Goal: Check status: Check status

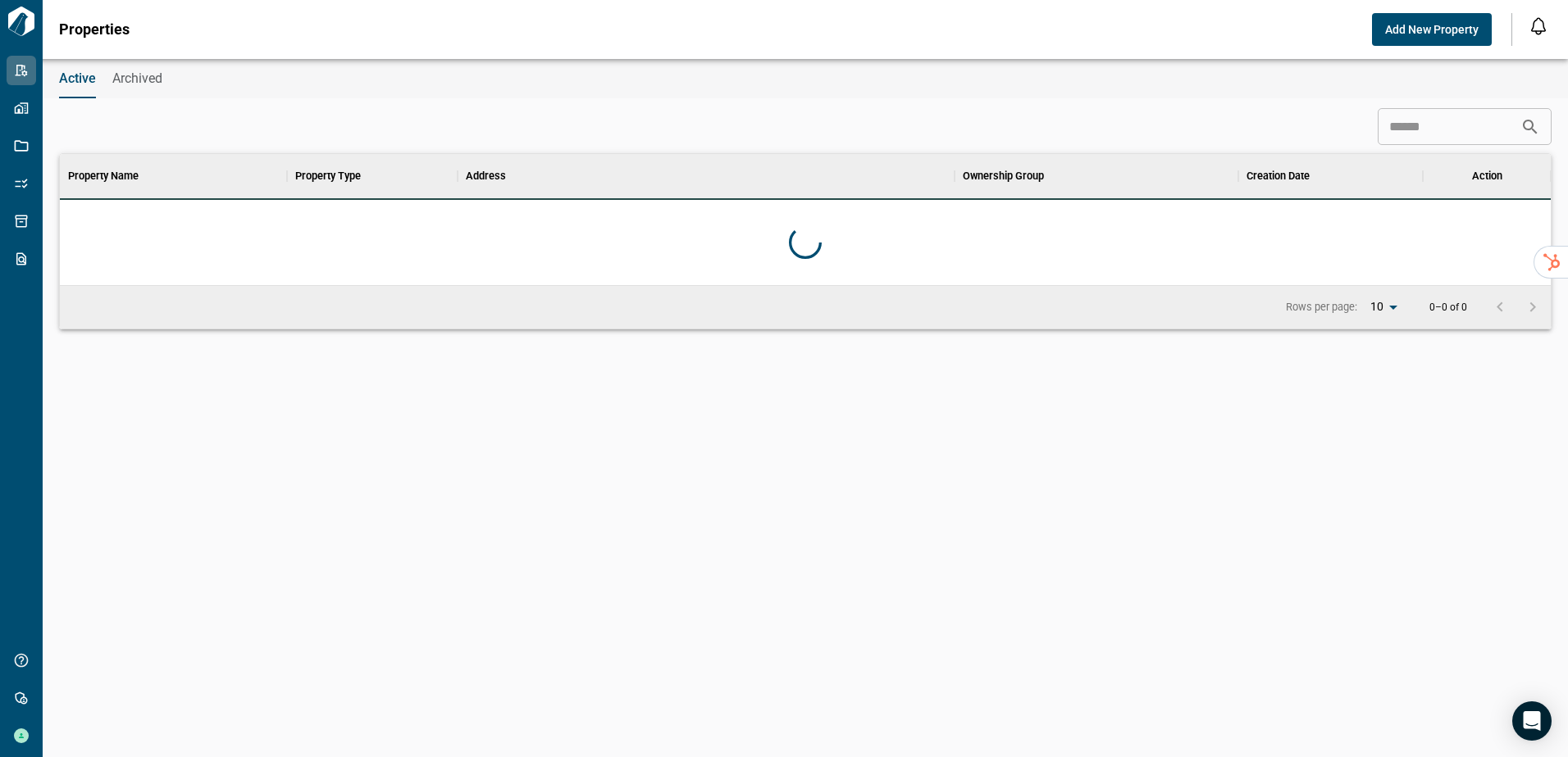
scroll to position [119, 1484]
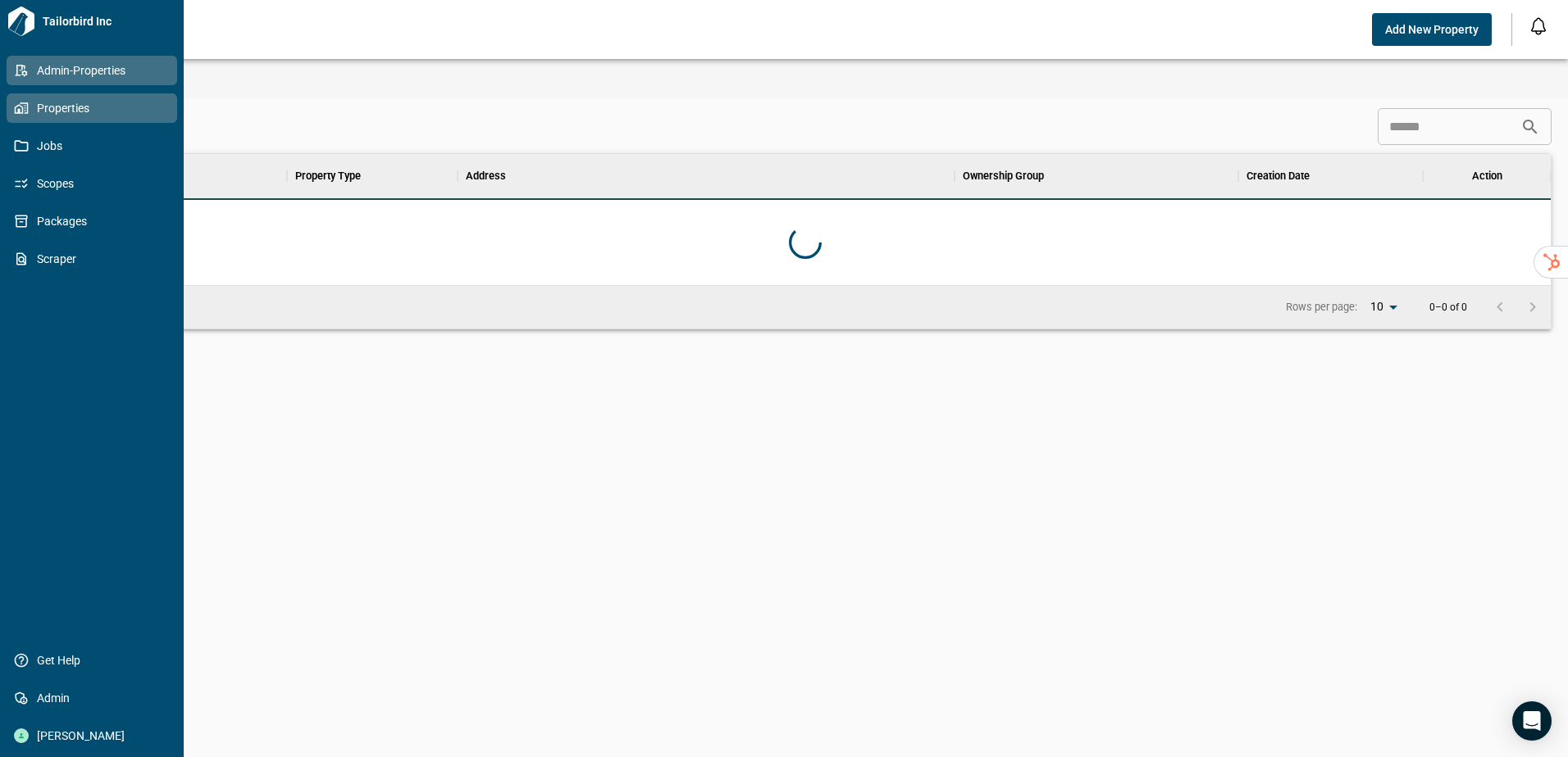
click at [16, 110] on icon at bounding box center [21, 108] width 14 height 14
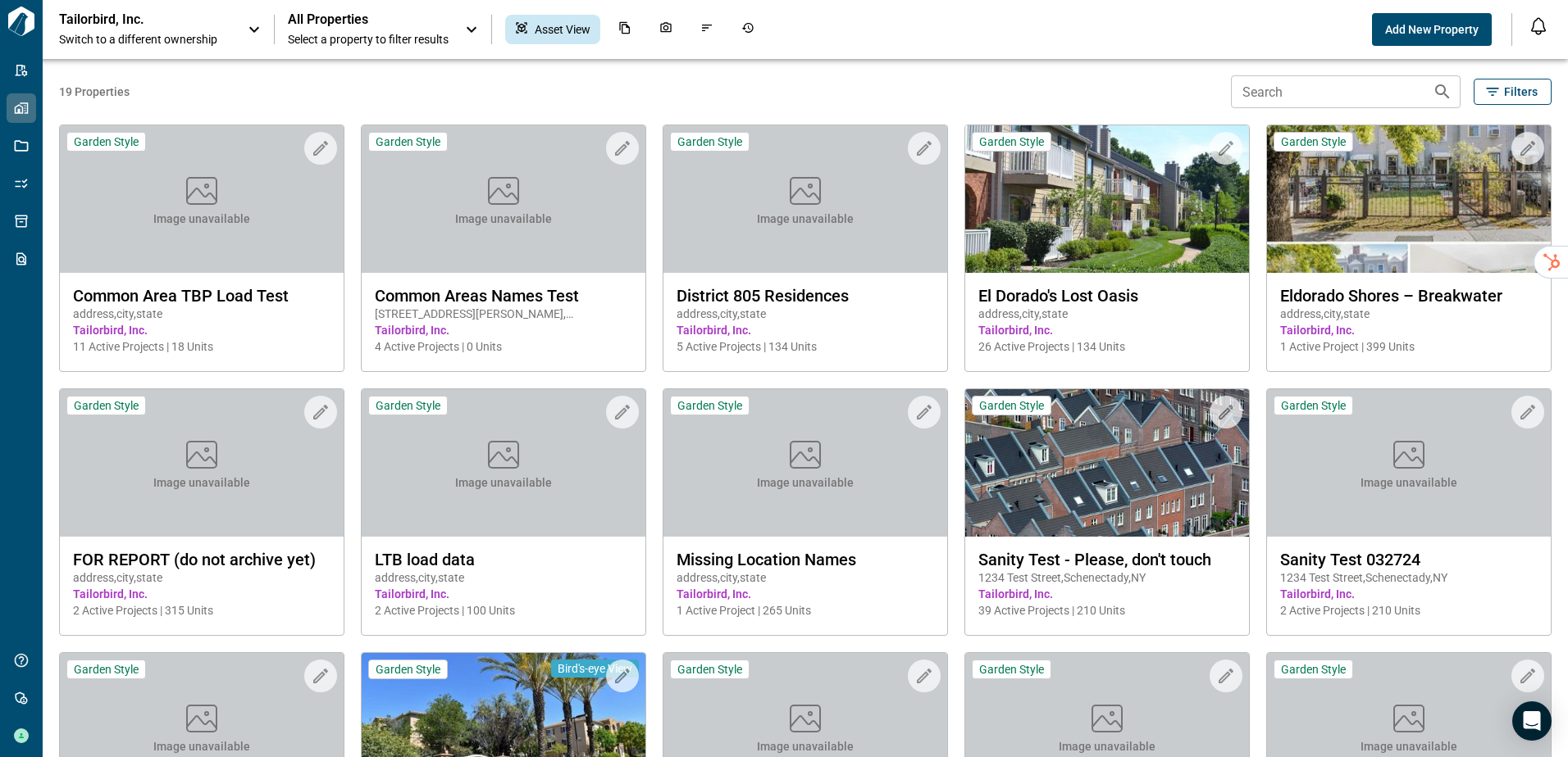
click at [1116, 88] on span "19 Properties" at bounding box center [641, 92] width 1165 height 16
click at [143, 20] on p "Tailorbird, Inc." at bounding box center [133, 20] width 148 height 16
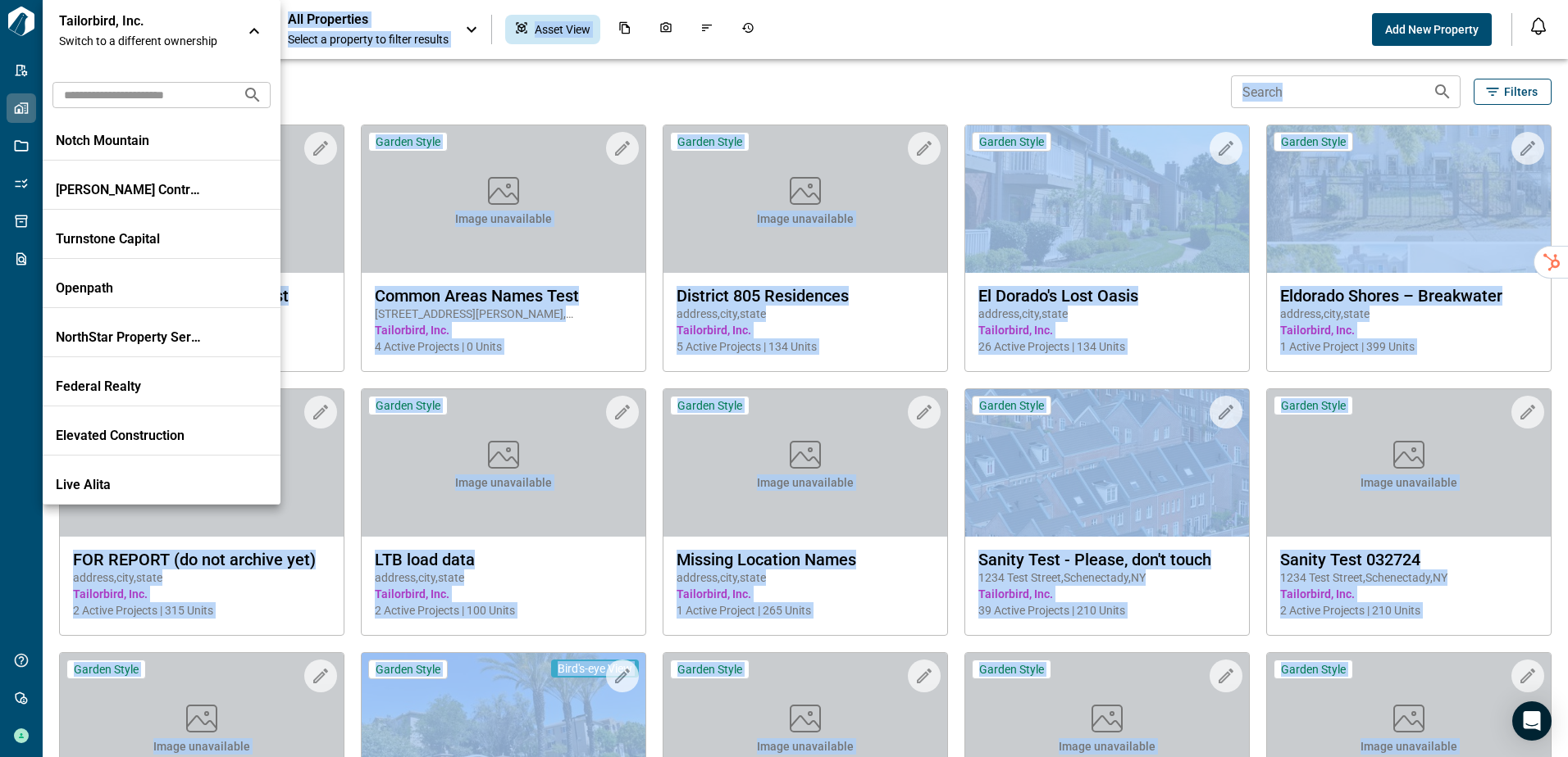
click at [143, 20] on p "Tailorbird, Inc." at bounding box center [133, 22] width 148 height 16
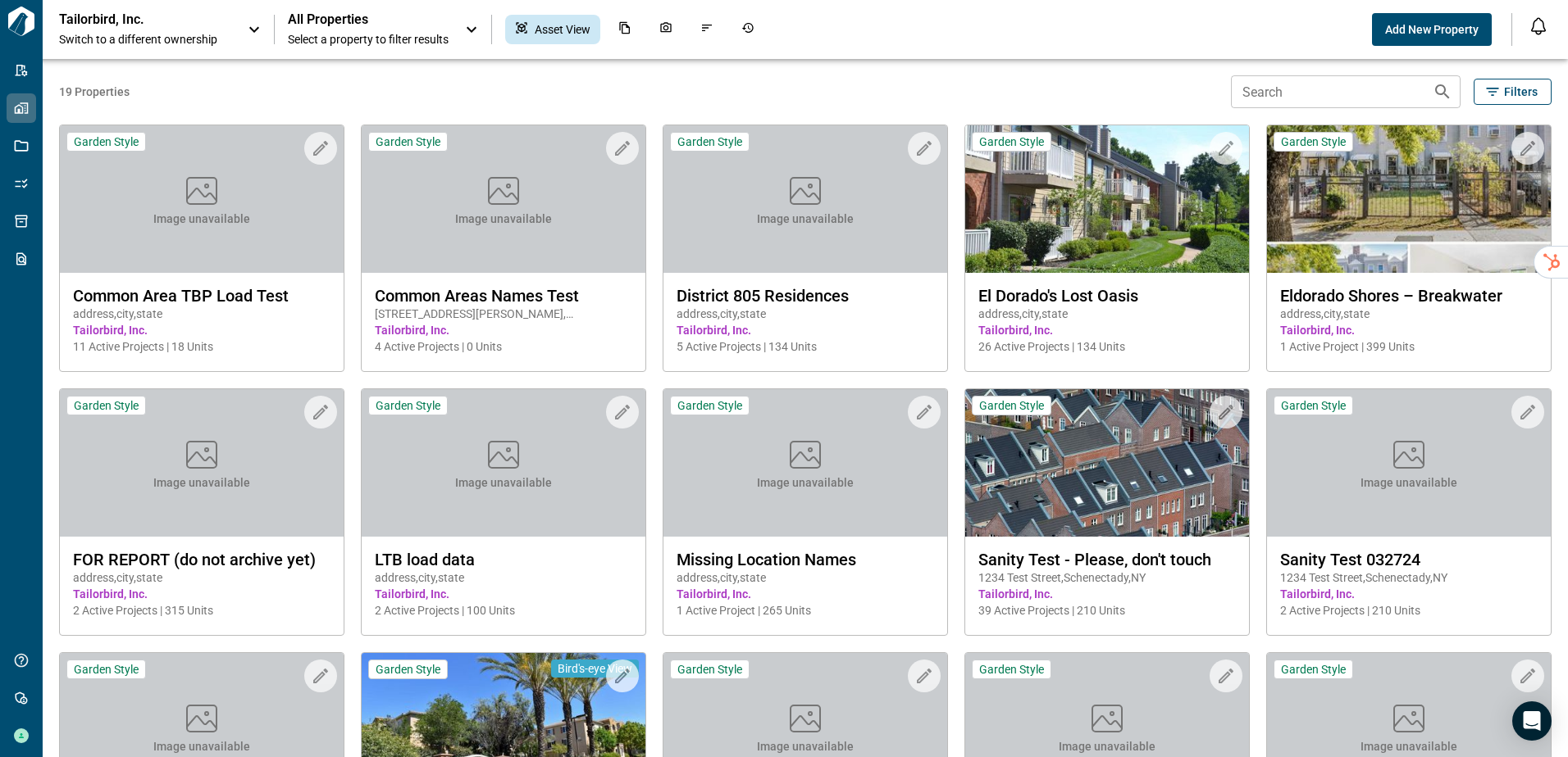
click at [143, 22] on p "Tailorbird, Inc." at bounding box center [133, 20] width 148 height 16
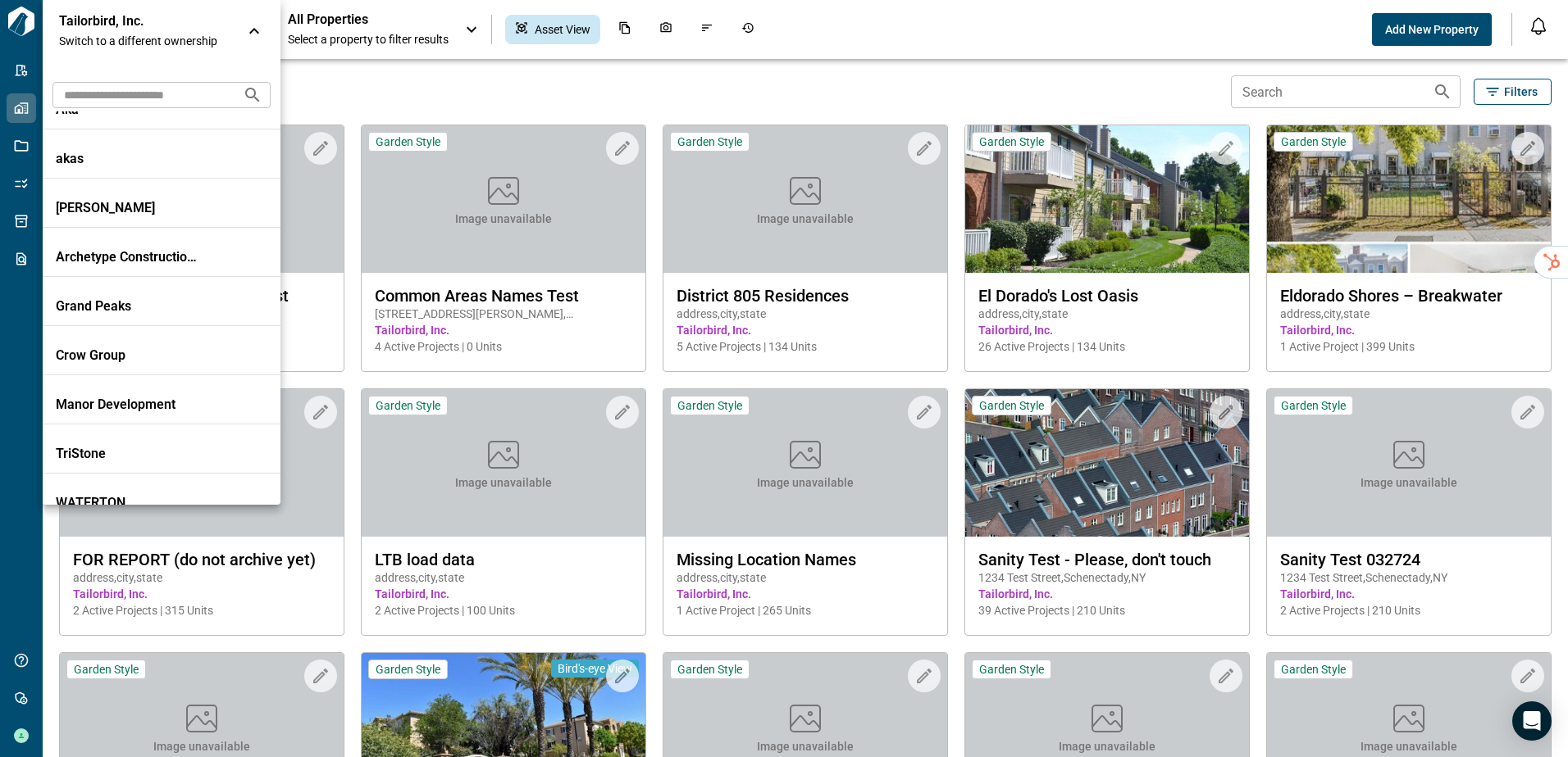
scroll to position [2540, 0]
click at [136, 102] on input "text" at bounding box center [140, 94] width 177 height 31
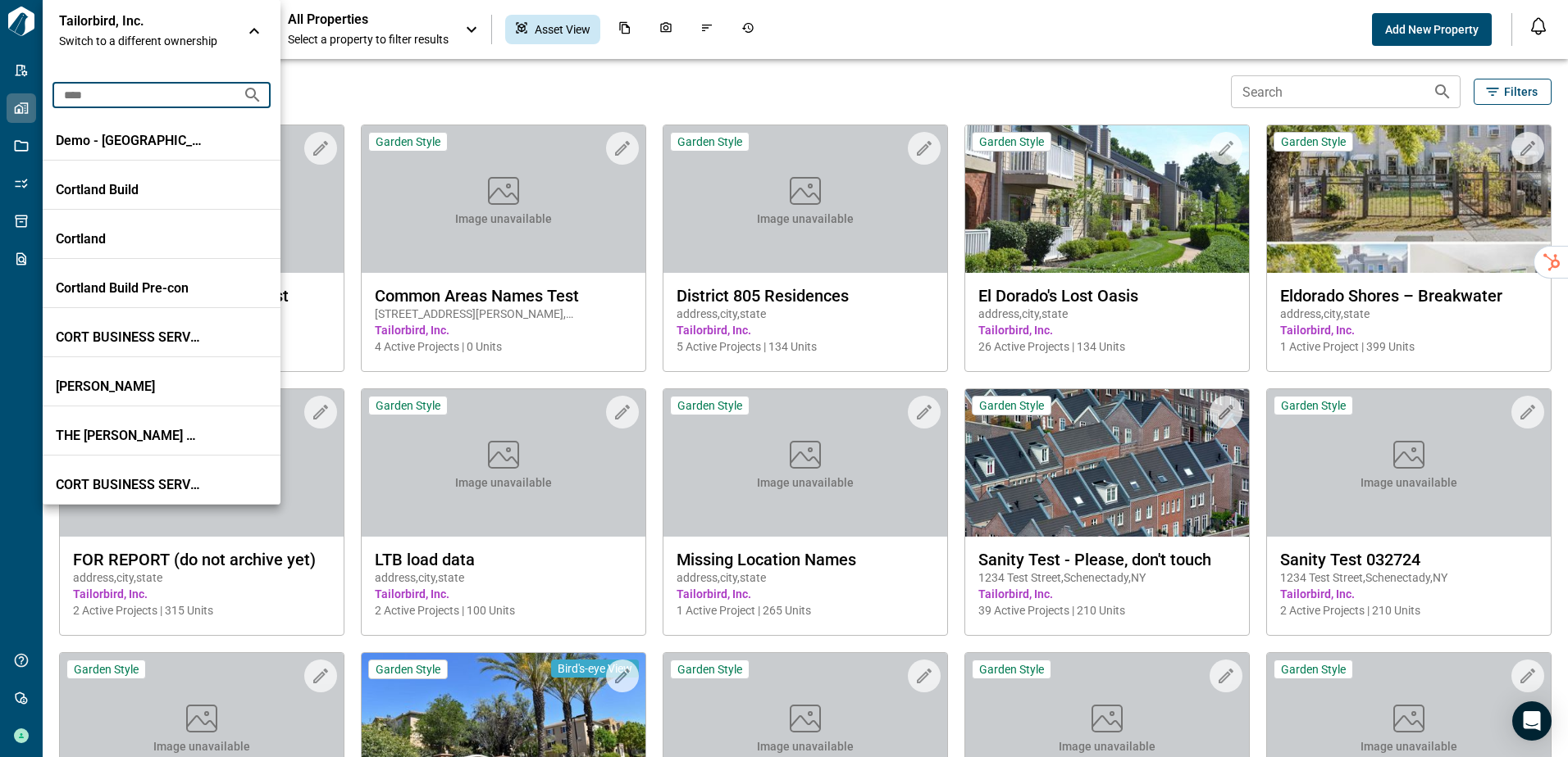
scroll to position [0, 0]
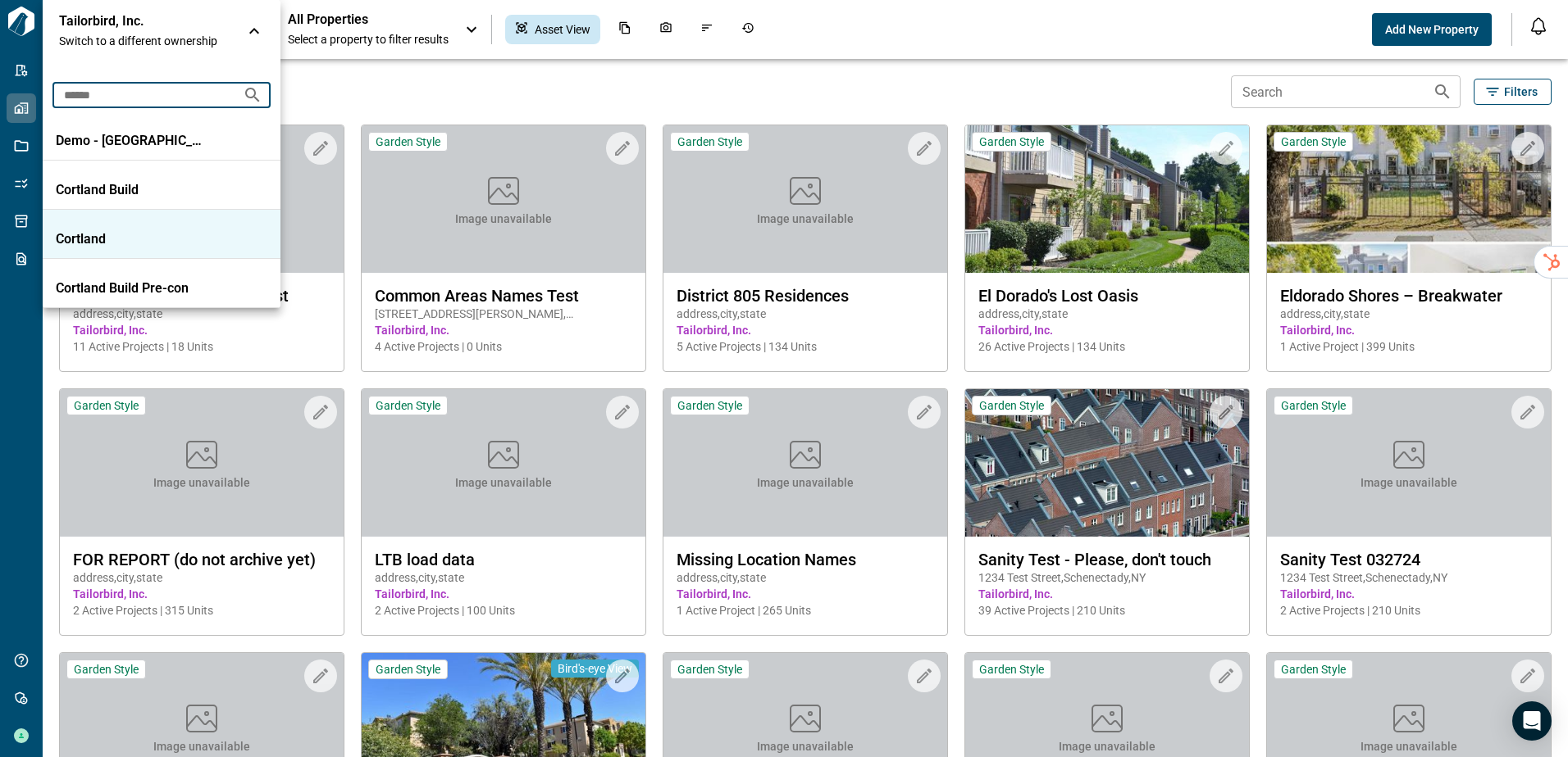
type input "******"
click at [94, 233] on p "Cortland" at bounding box center [130, 239] width 148 height 16
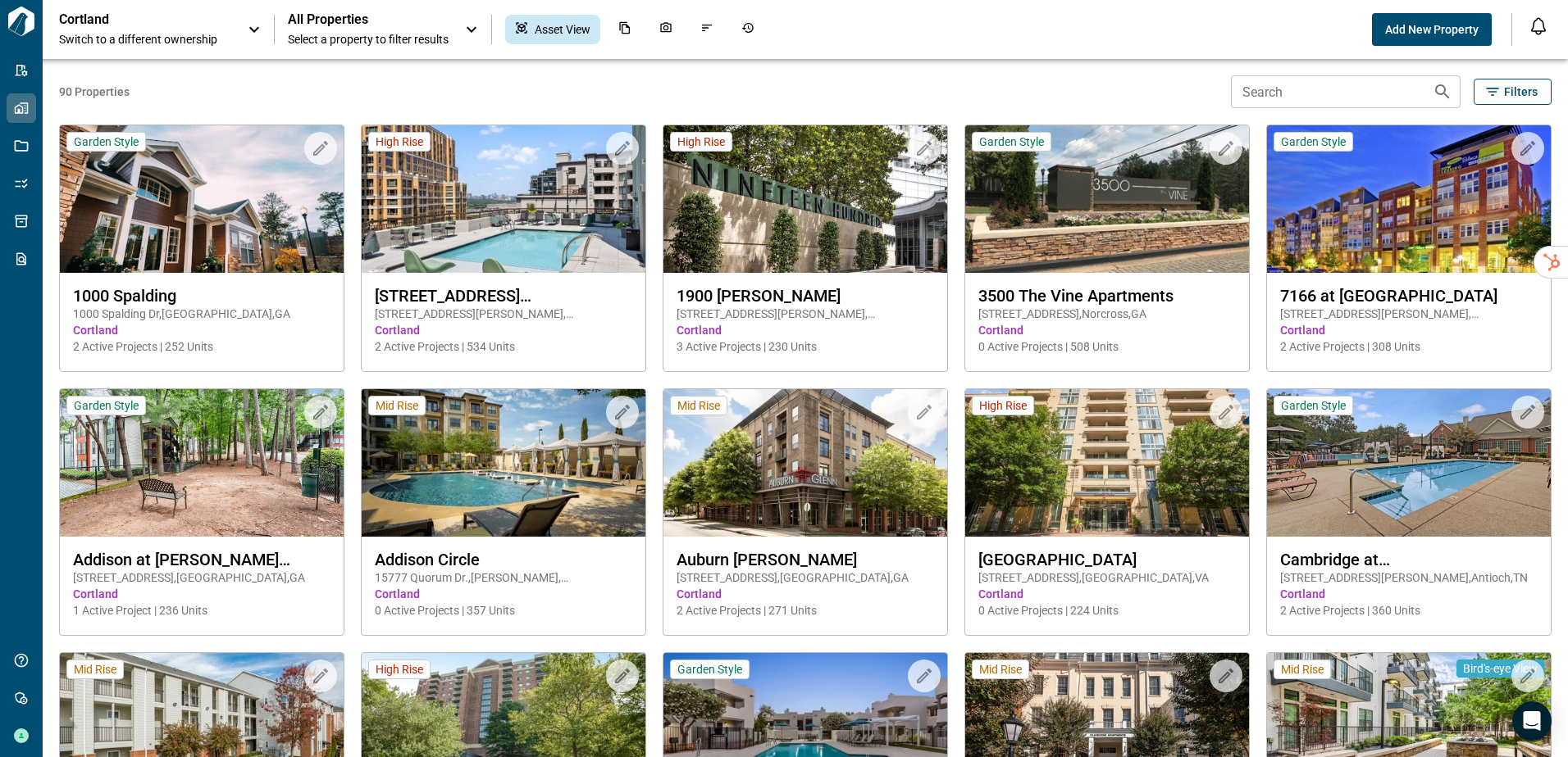
click at [1356, 94] on input "Search" at bounding box center [1325, 92] width 189 height 32
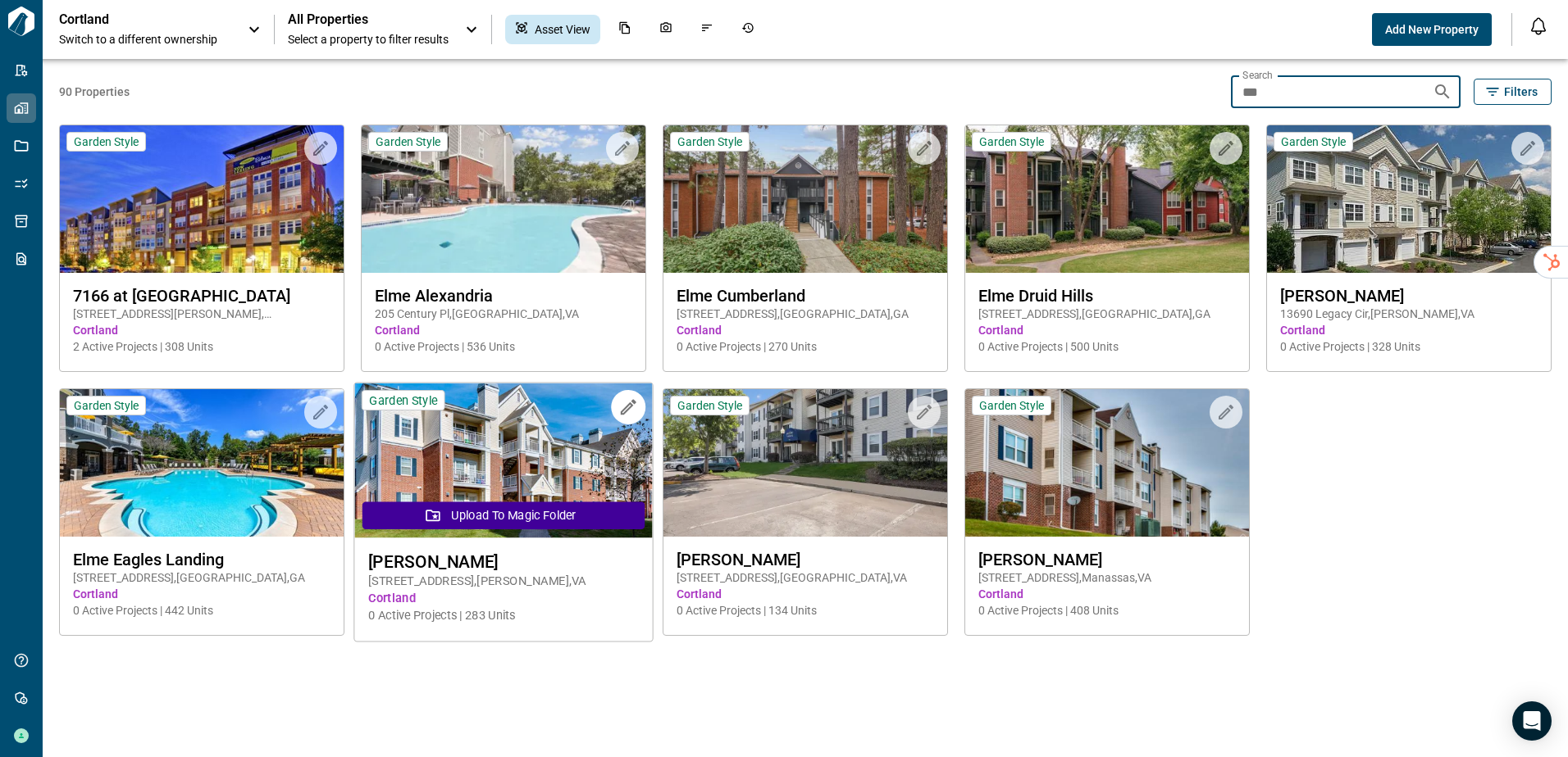
type input "***"
click at [509, 458] on img at bounding box center [503, 461] width 298 height 155
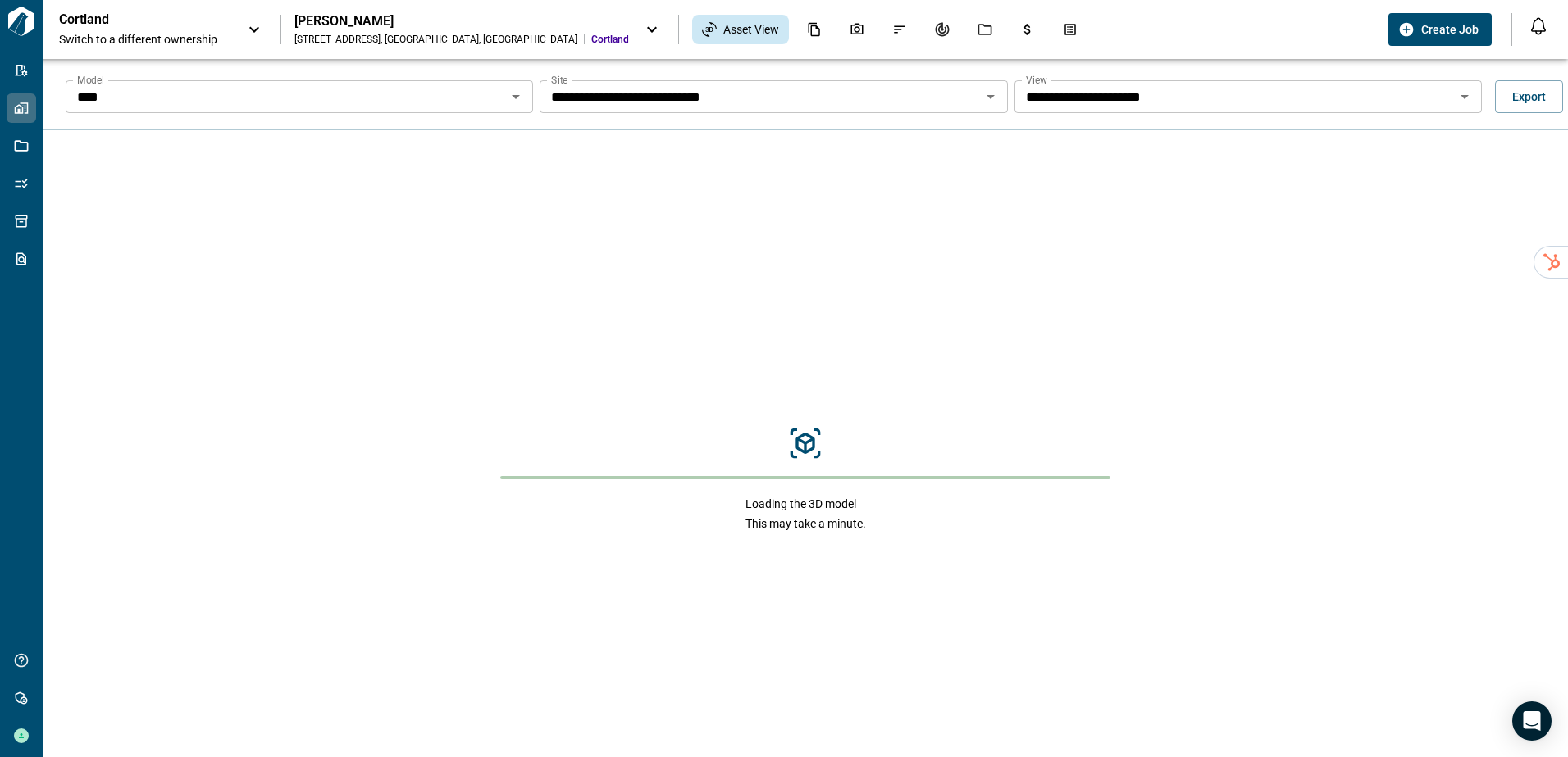
click at [255, 102] on input "****" at bounding box center [285, 97] width 430 height 23
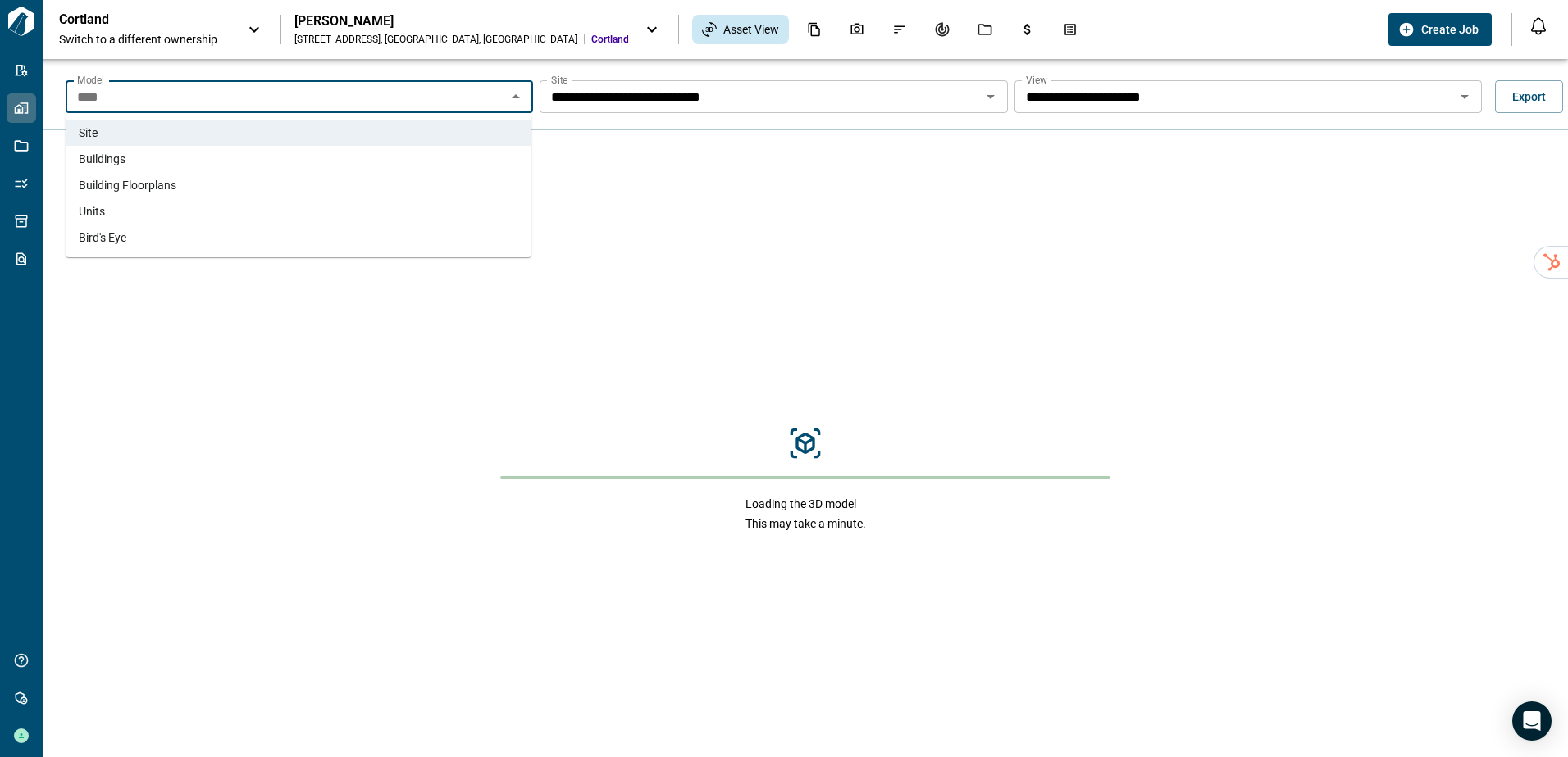
click at [210, 201] on li "Units" at bounding box center [299, 211] width 466 height 26
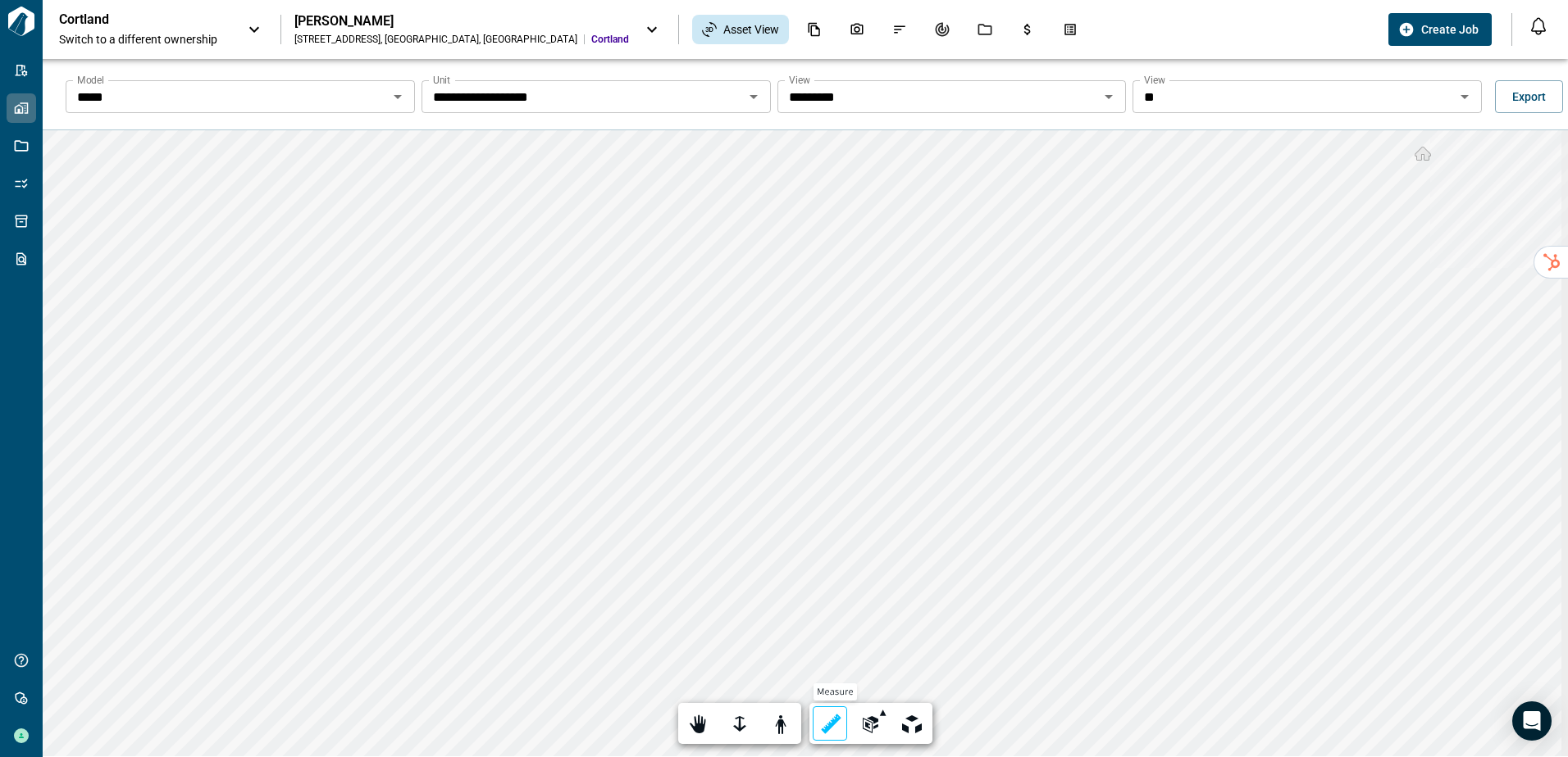
click at [823, 726] on div at bounding box center [830, 725] width 23 height 25
click at [771, 722] on div at bounding box center [777, 725] width 23 height 25
click at [945, 725] on label "Done" at bounding box center [956, 725] width 40 height 27
click at [829, 725] on div at bounding box center [830, 725] width 23 height 25
click at [954, 720] on label "Done" at bounding box center [956, 725] width 40 height 27
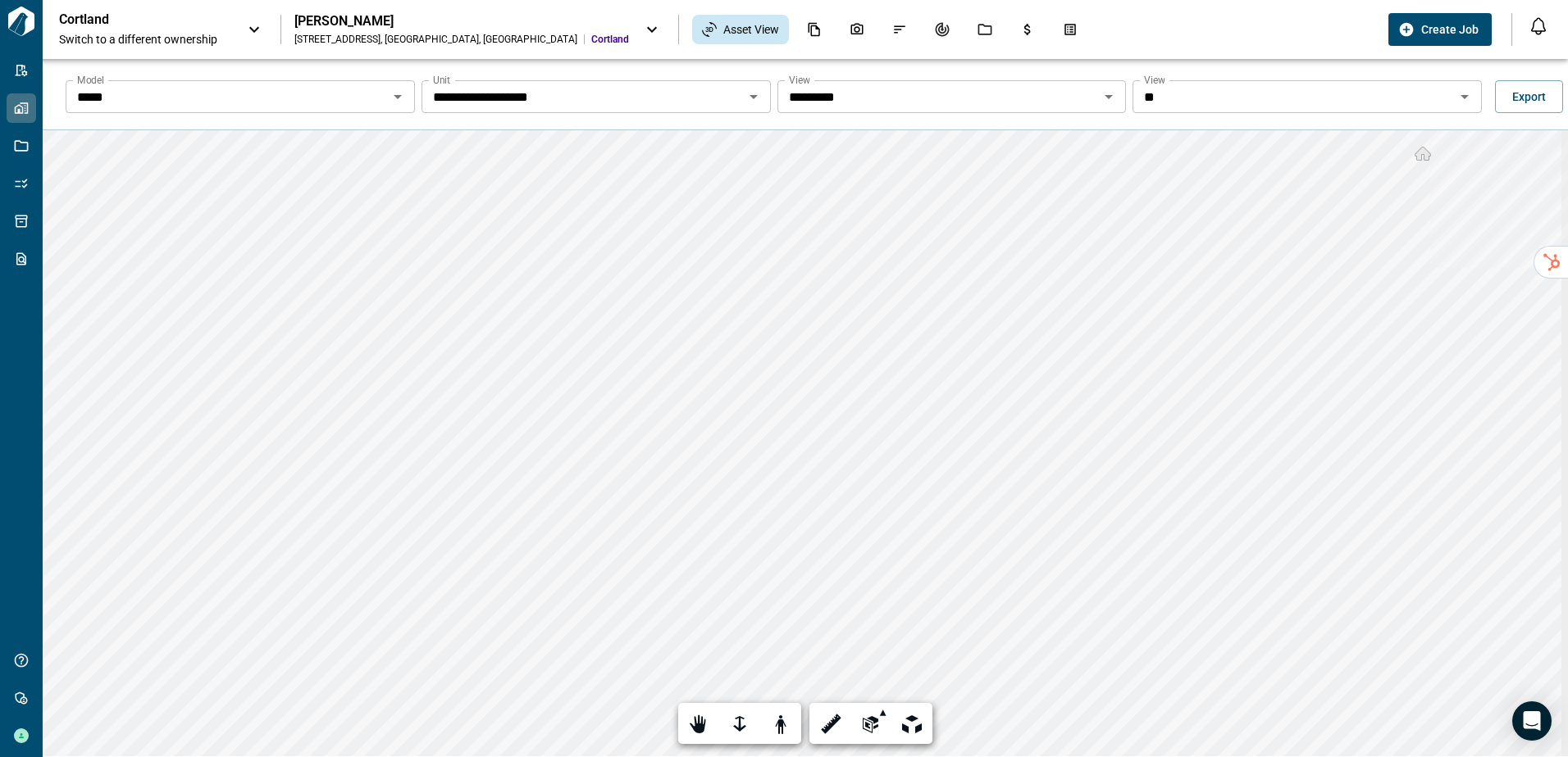
click at [1190, 101] on input "**" at bounding box center [1293, 97] width 312 height 23
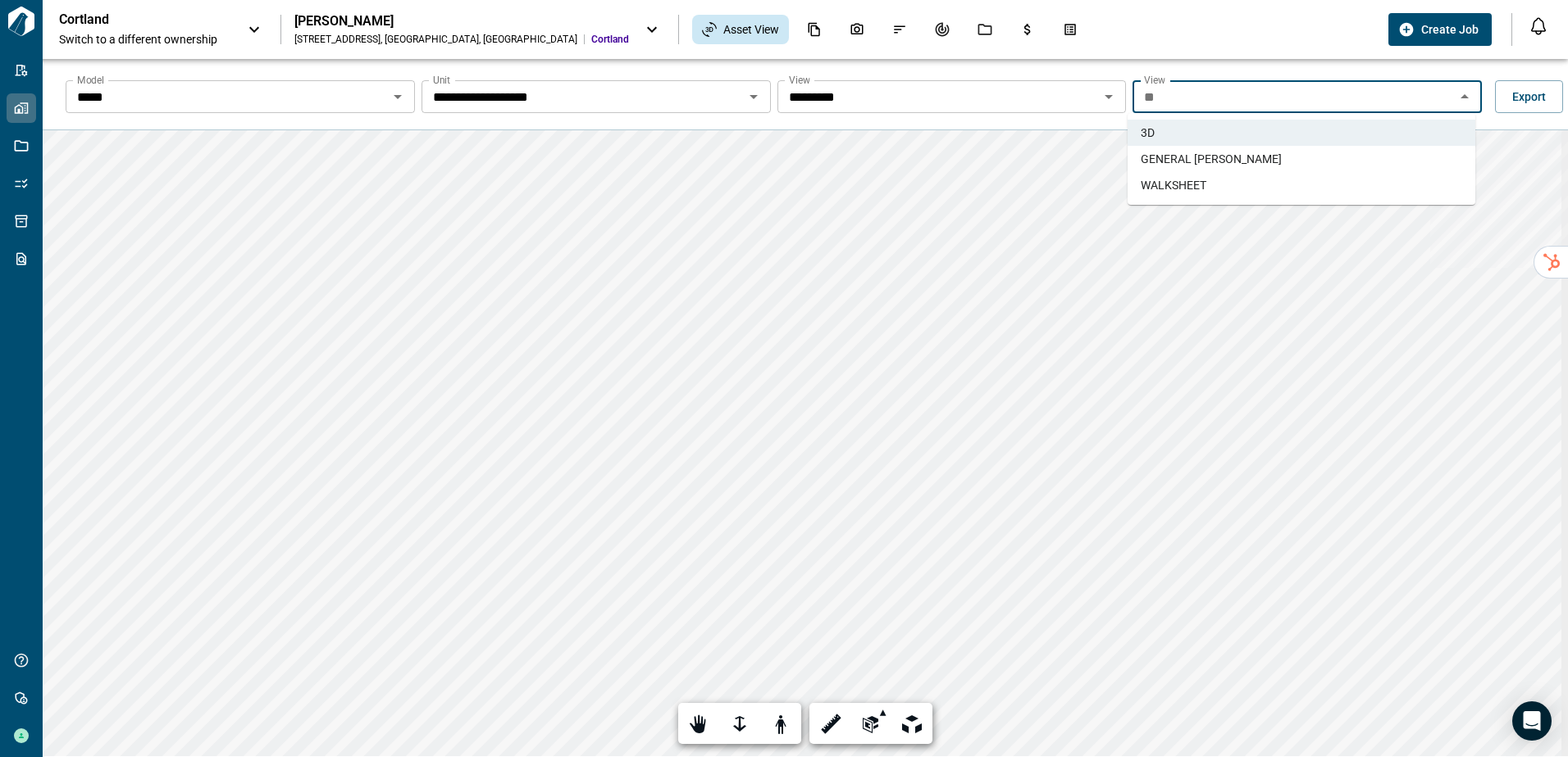
click at [1178, 183] on span "WALKSHEET" at bounding box center [1173, 185] width 66 height 16
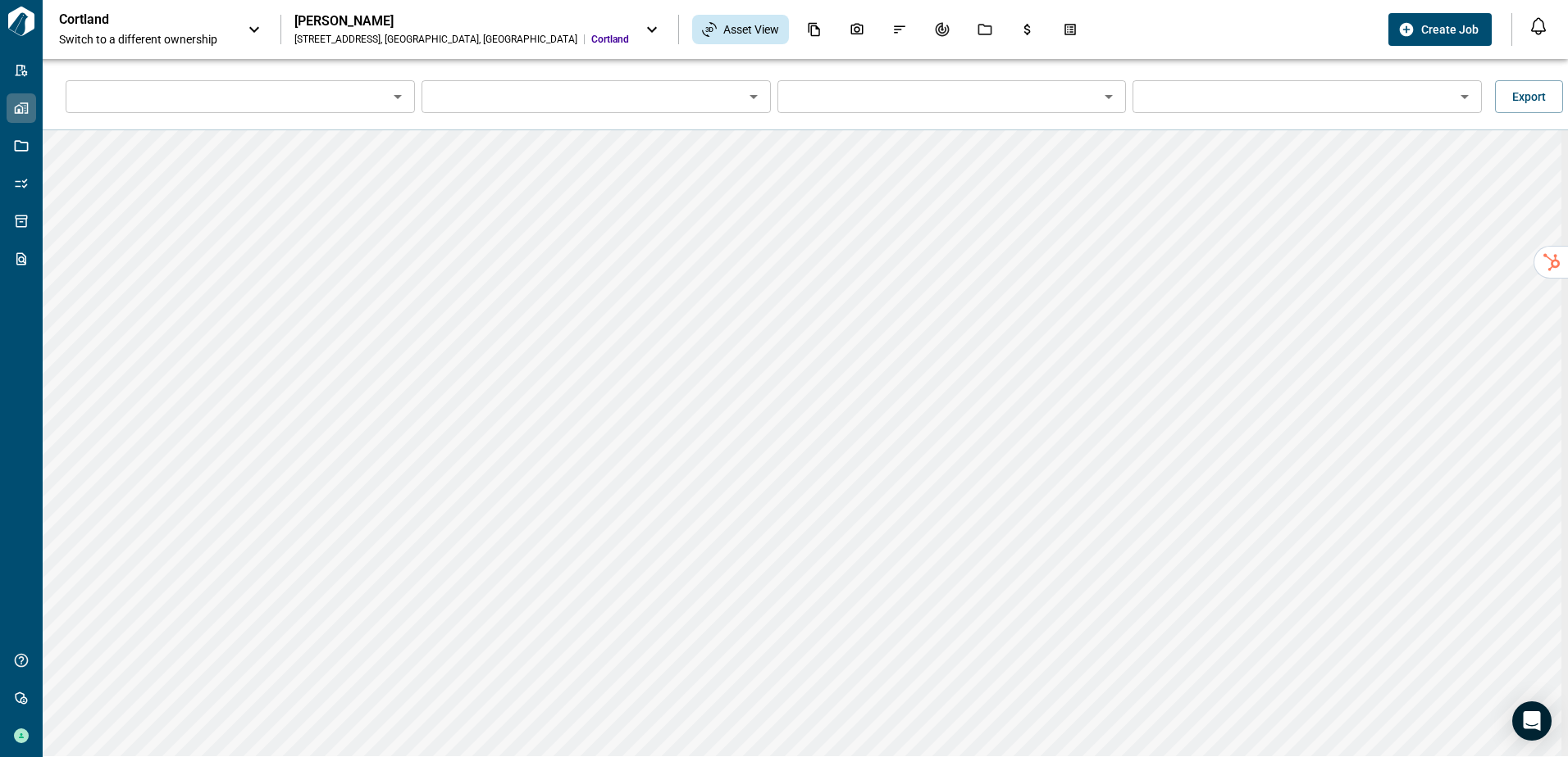
type input "*****"
type input "**********"
type input "*********"
drag, startPoint x: 885, startPoint y: 726, endPoint x: 869, endPoint y: 729, distance: 16.3
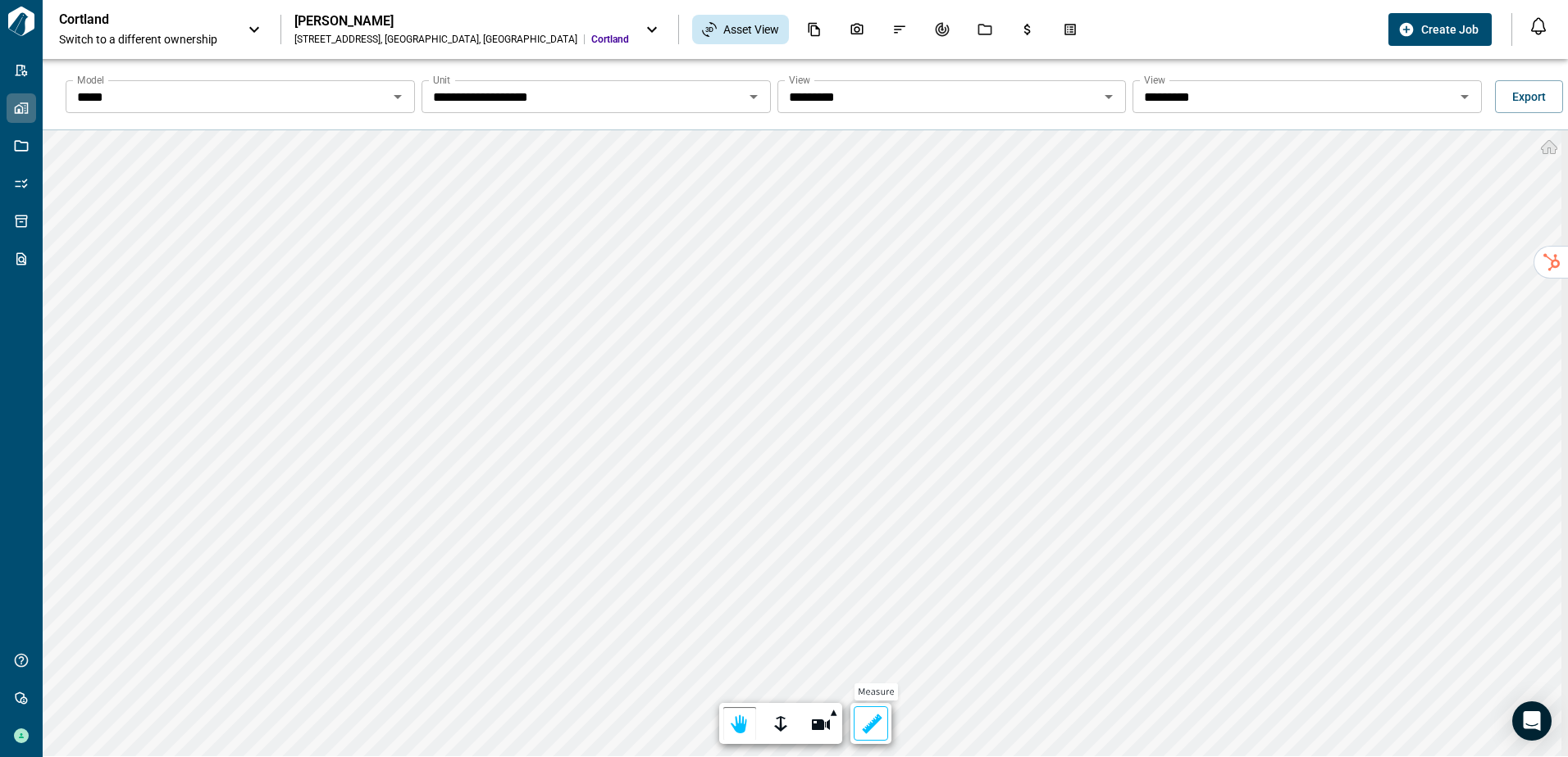
click at [884, 726] on div "Measure" at bounding box center [871, 724] width 41 height 41
click at [865, 729] on div at bounding box center [871, 725] width 23 height 25
click at [822, 730] on div at bounding box center [819, 725] width 23 height 25
click at [979, 719] on label "Done" at bounding box center [997, 725] width 40 height 27
click at [1244, 97] on input "*********" at bounding box center [1293, 97] width 312 height 23
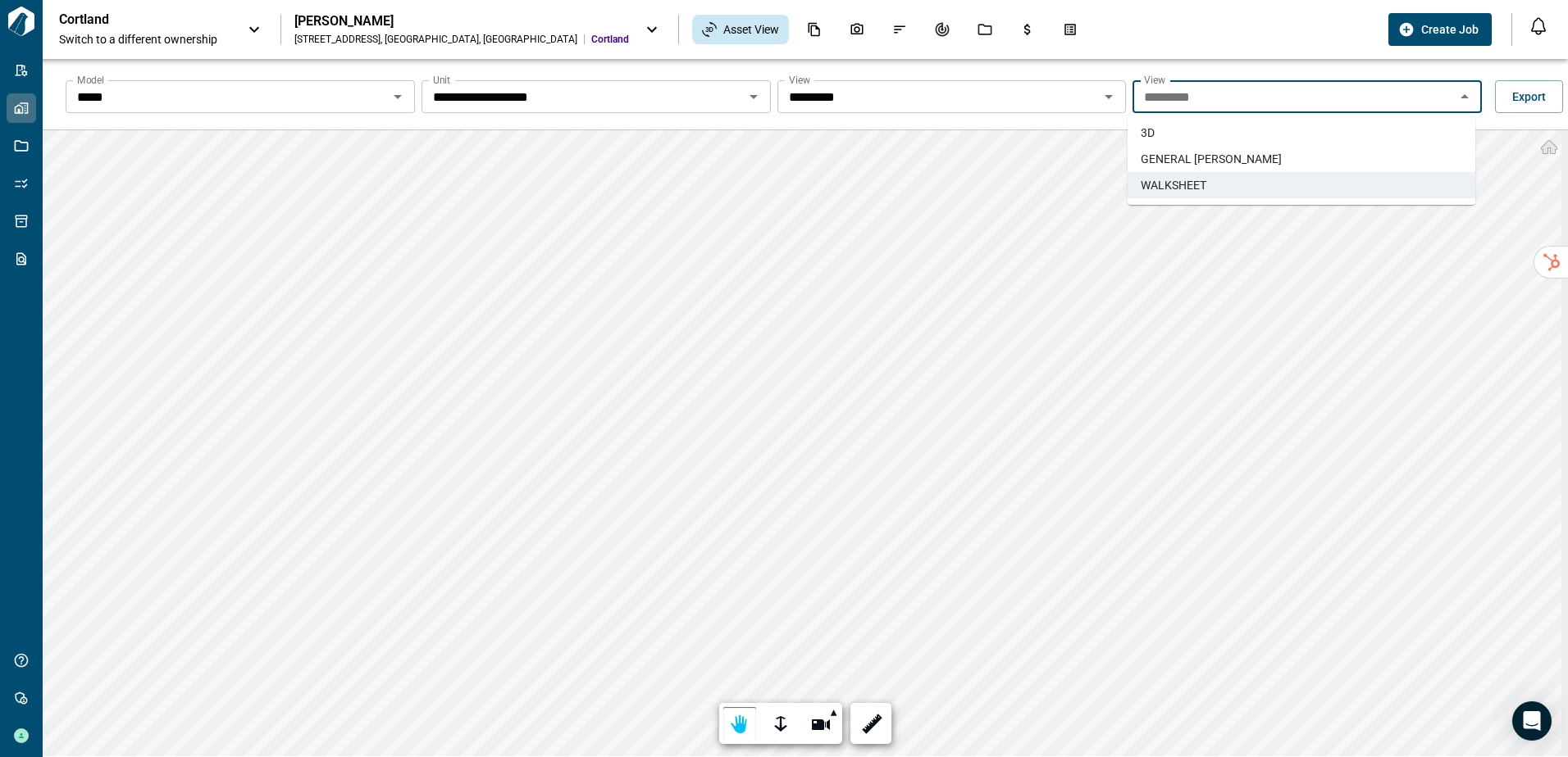
click at [1226, 136] on li "3D" at bounding box center [1301, 132] width 347 height 26
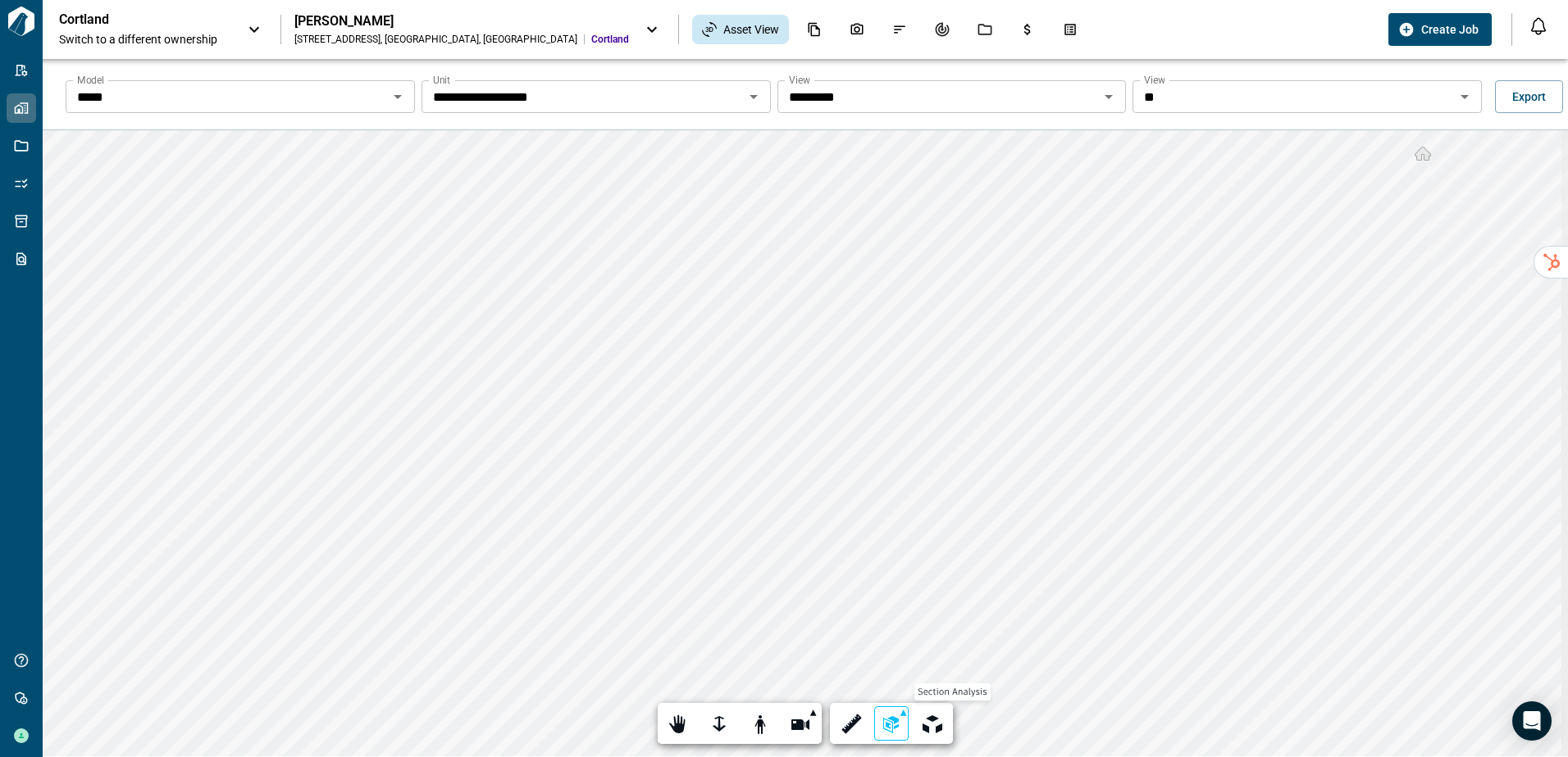
click at [893, 721] on div at bounding box center [892, 725] width 23 height 25
click at [898, 633] on div at bounding box center [892, 638] width 23 height 25
click at [891, 638] on div at bounding box center [892, 638] width 23 height 25
click at [888, 719] on div at bounding box center [892, 725] width 23 height 25
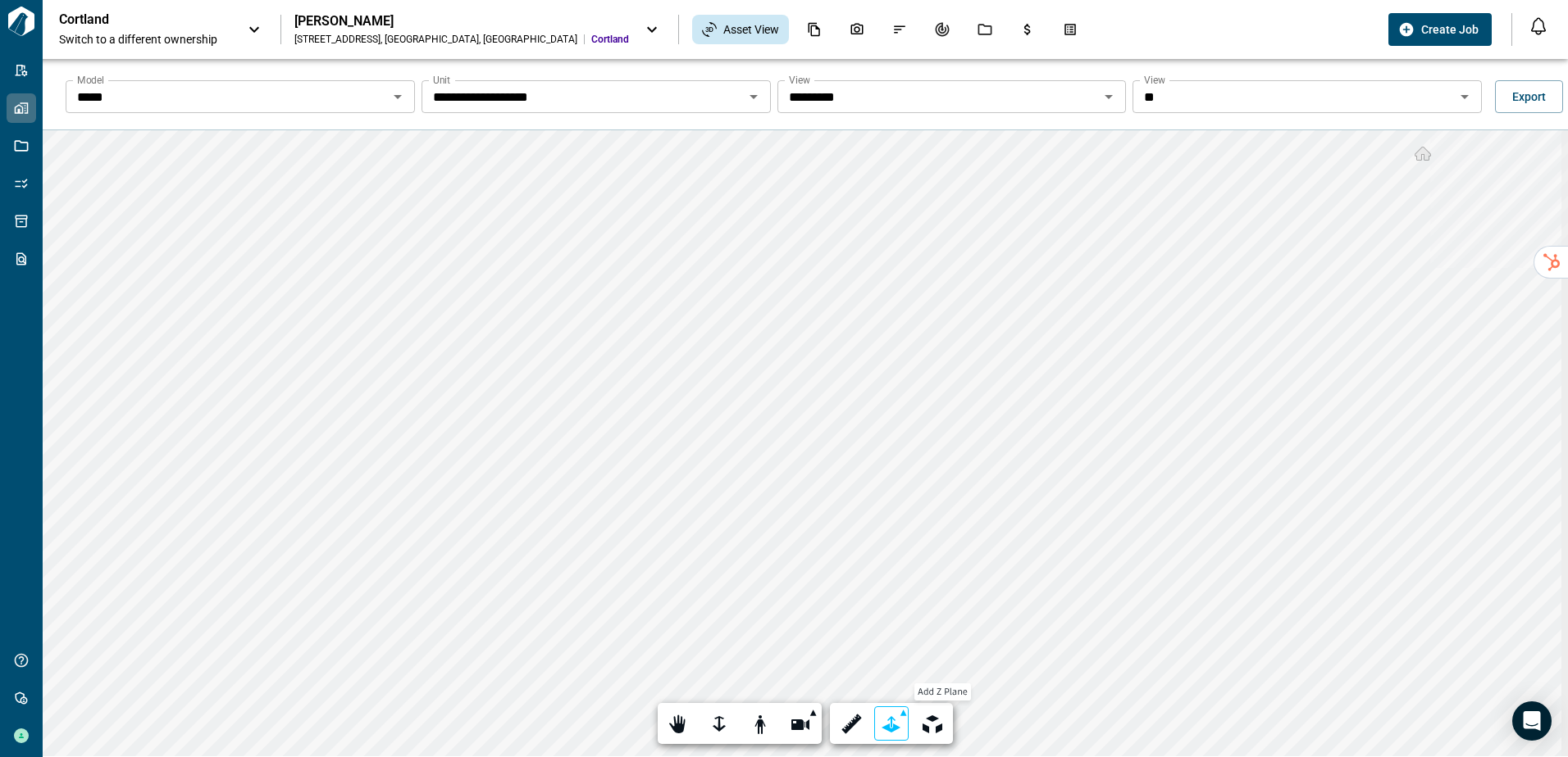
click at [883, 735] on div at bounding box center [892, 725] width 23 height 25
click at [888, 717] on div at bounding box center [892, 725] width 23 height 25
click at [899, 714] on div "Add X plane Add Y plane Add Z plane Add box Add Z plane" at bounding box center [892, 724] width 34 height 34
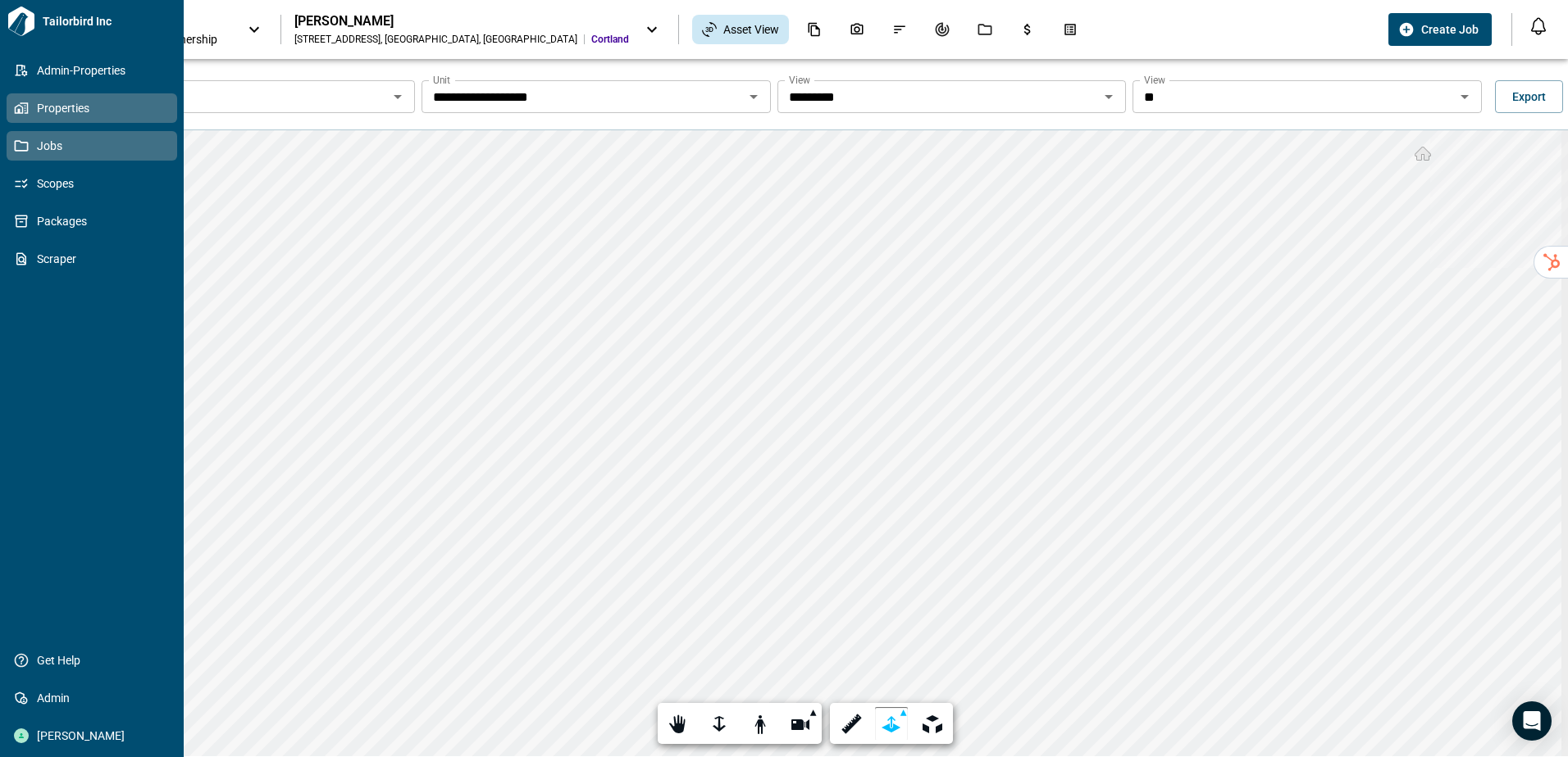
click at [25, 144] on icon at bounding box center [21, 146] width 14 height 14
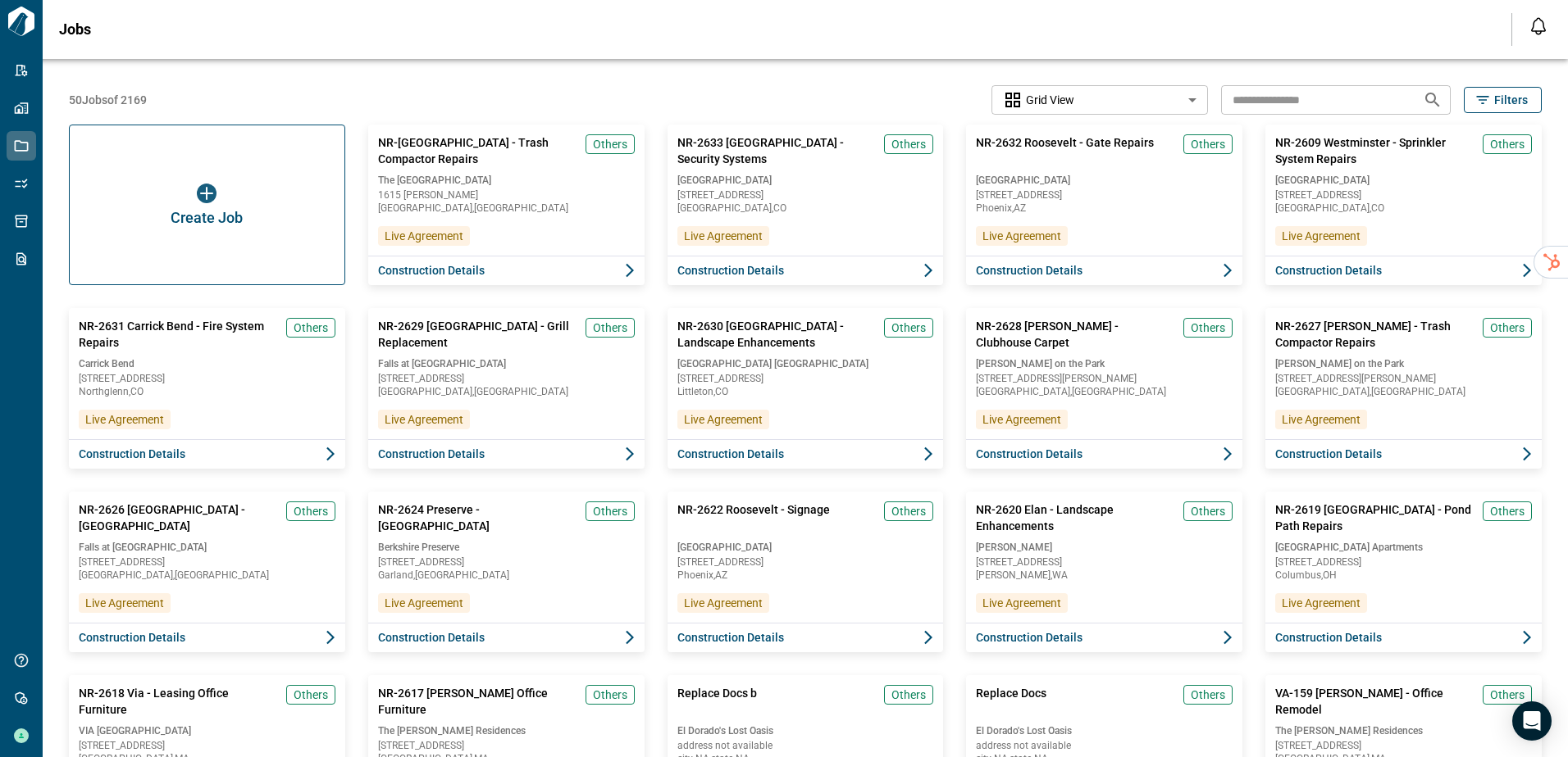
click at [1293, 107] on input "text" at bounding box center [1315, 100] width 189 height 31
type input "********"
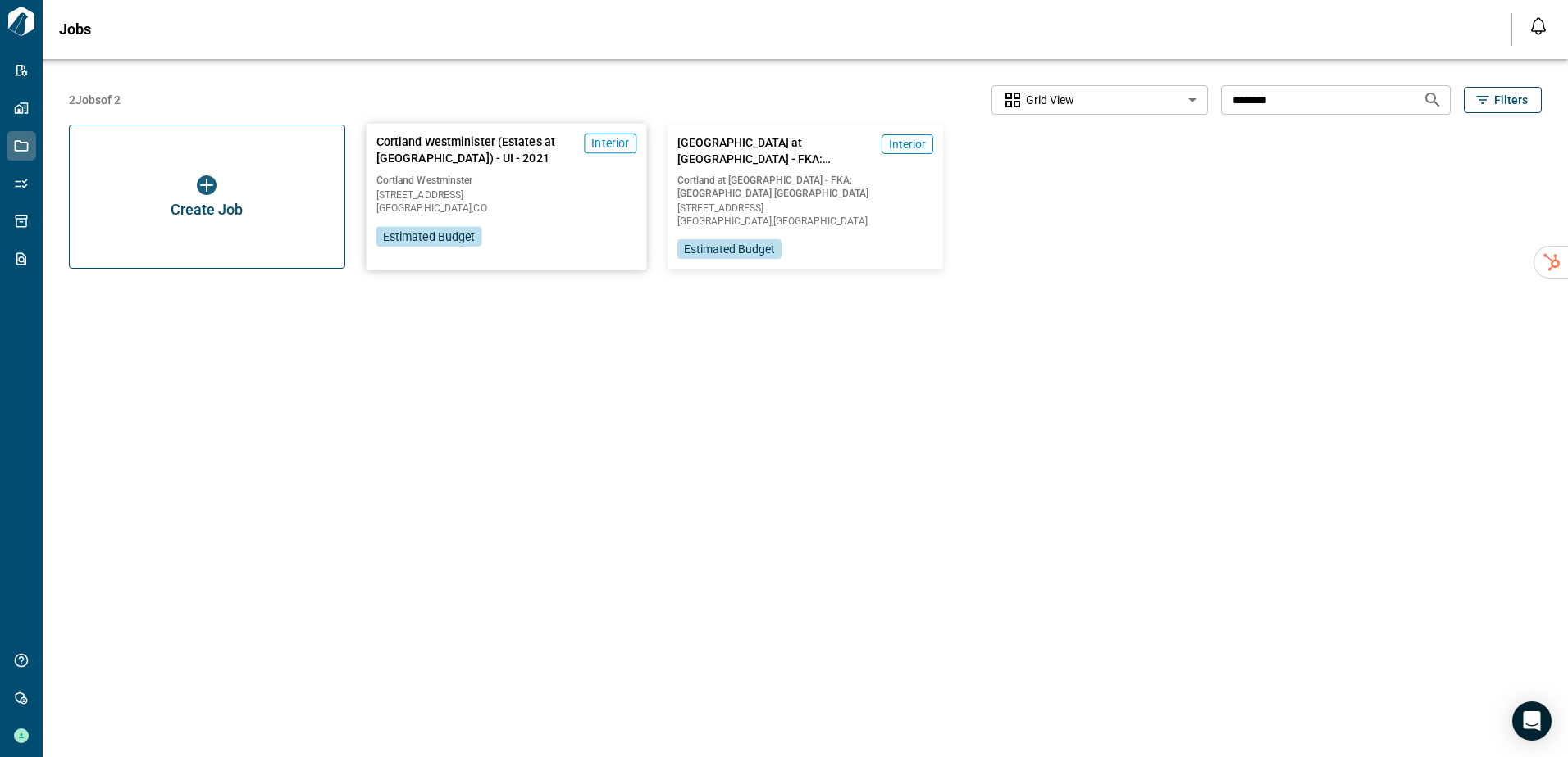
click at [542, 236] on div "Cortland Westminister (Estates at [GEOGRAPHIC_DATA]) - [GEOGRAPHIC_DATA] - 2021…" at bounding box center [506, 191] width 281 height 133
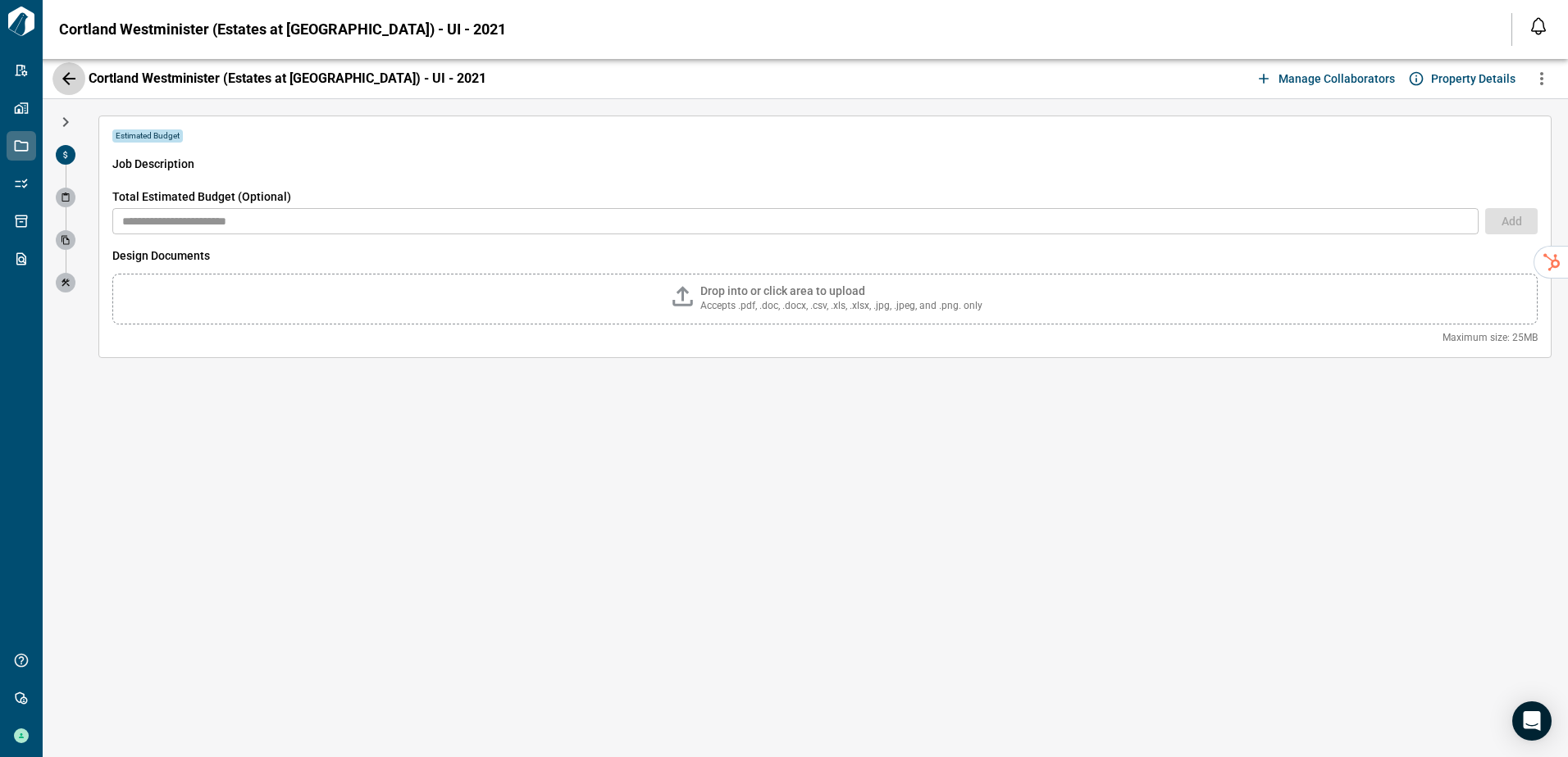
click at [67, 76] on icon "button" at bounding box center [68, 78] width 13 height 13
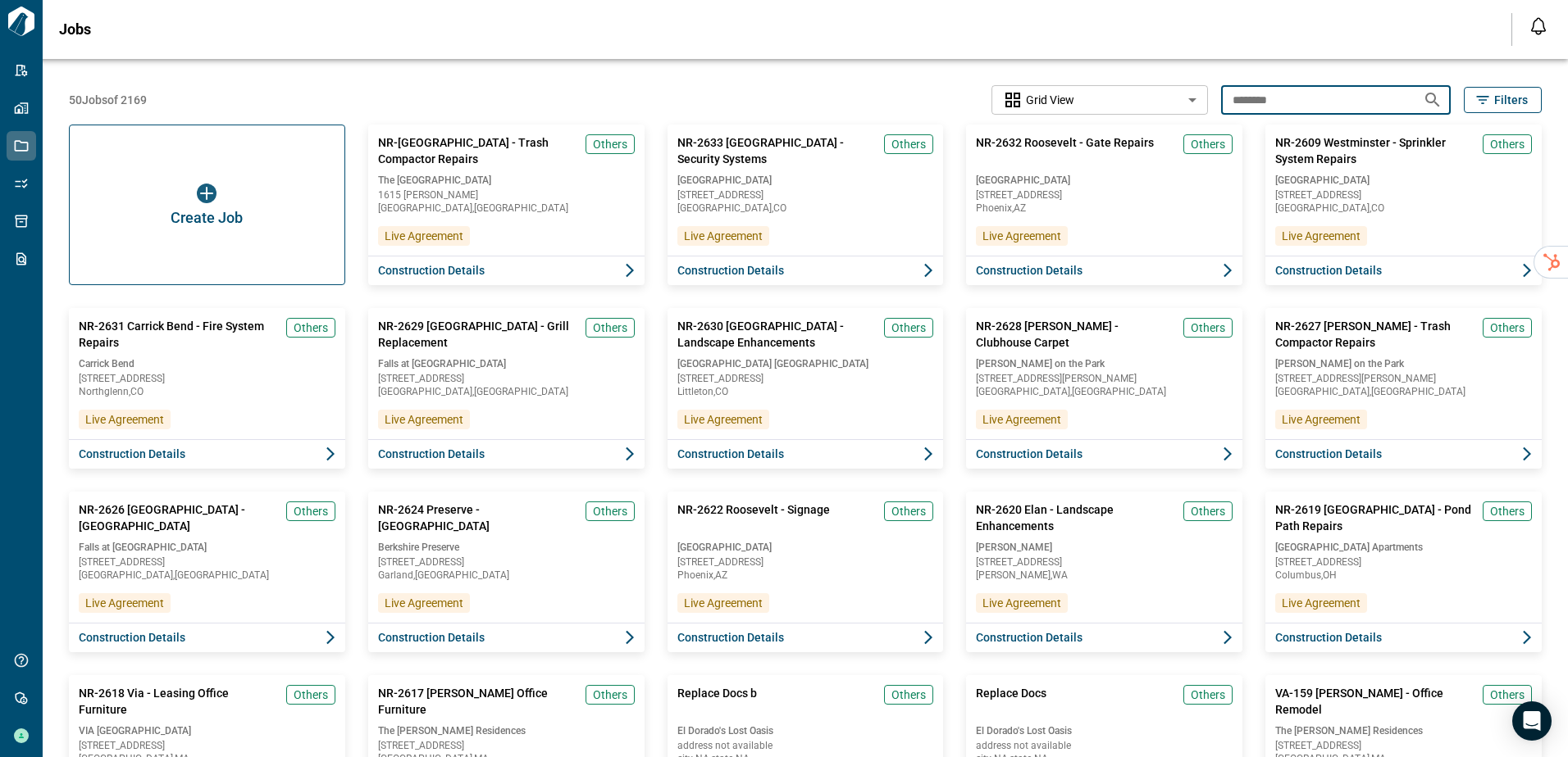
drag, startPoint x: 1295, startPoint y: 99, endPoint x: 1214, endPoint y: 97, distance: 81.0
click at [1214, 97] on div "50 Jobs of 2169 Grid View ********* ​ ******** ​ Filters" at bounding box center [805, 100] width 1473 height 30
click at [1488, 108] on button "Filters" at bounding box center [1502, 100] width 78 height 26
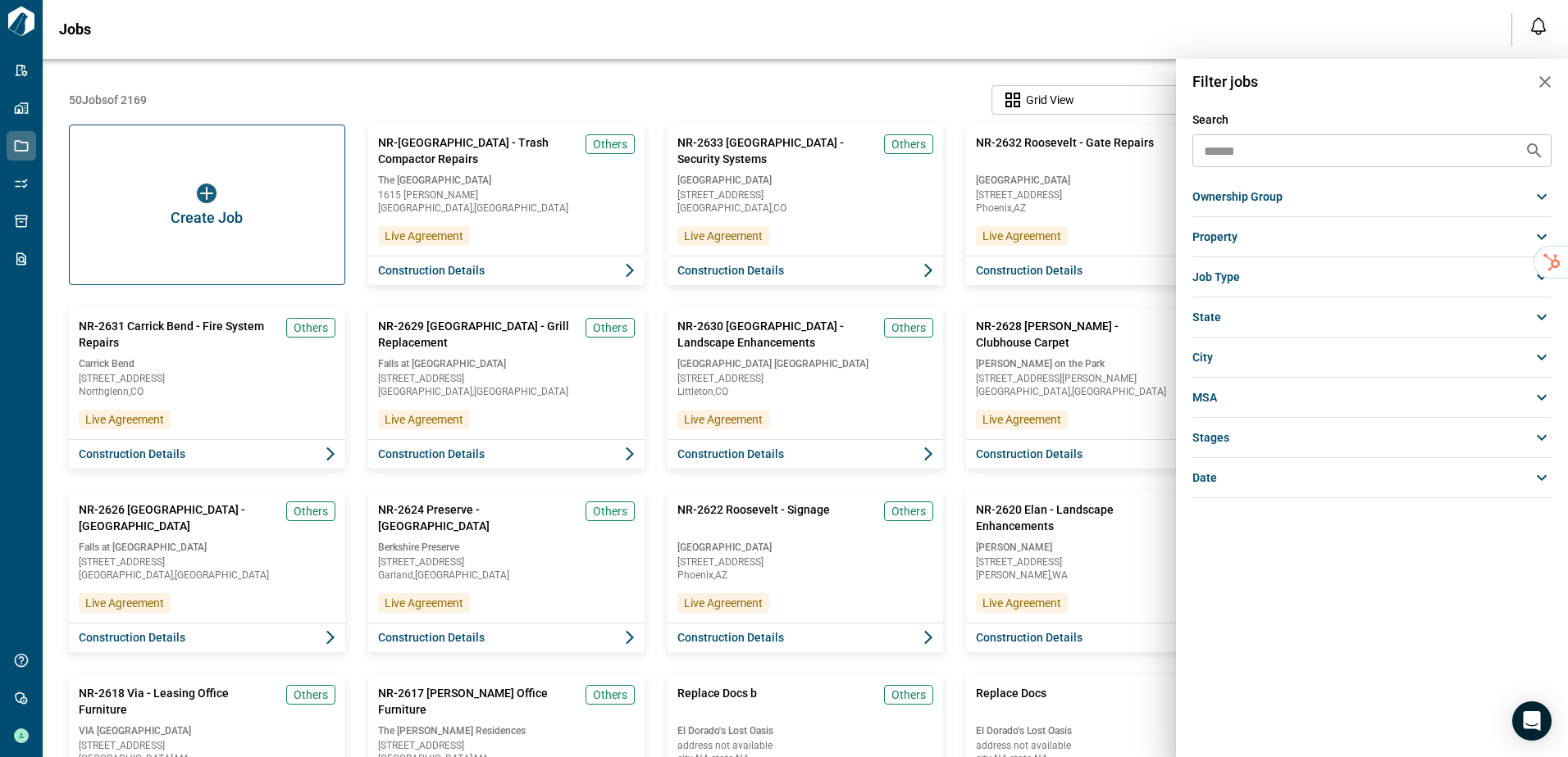
click at [1252, 188] on div "ownership group" at bounding box center [1371, 196] width 359 height 30
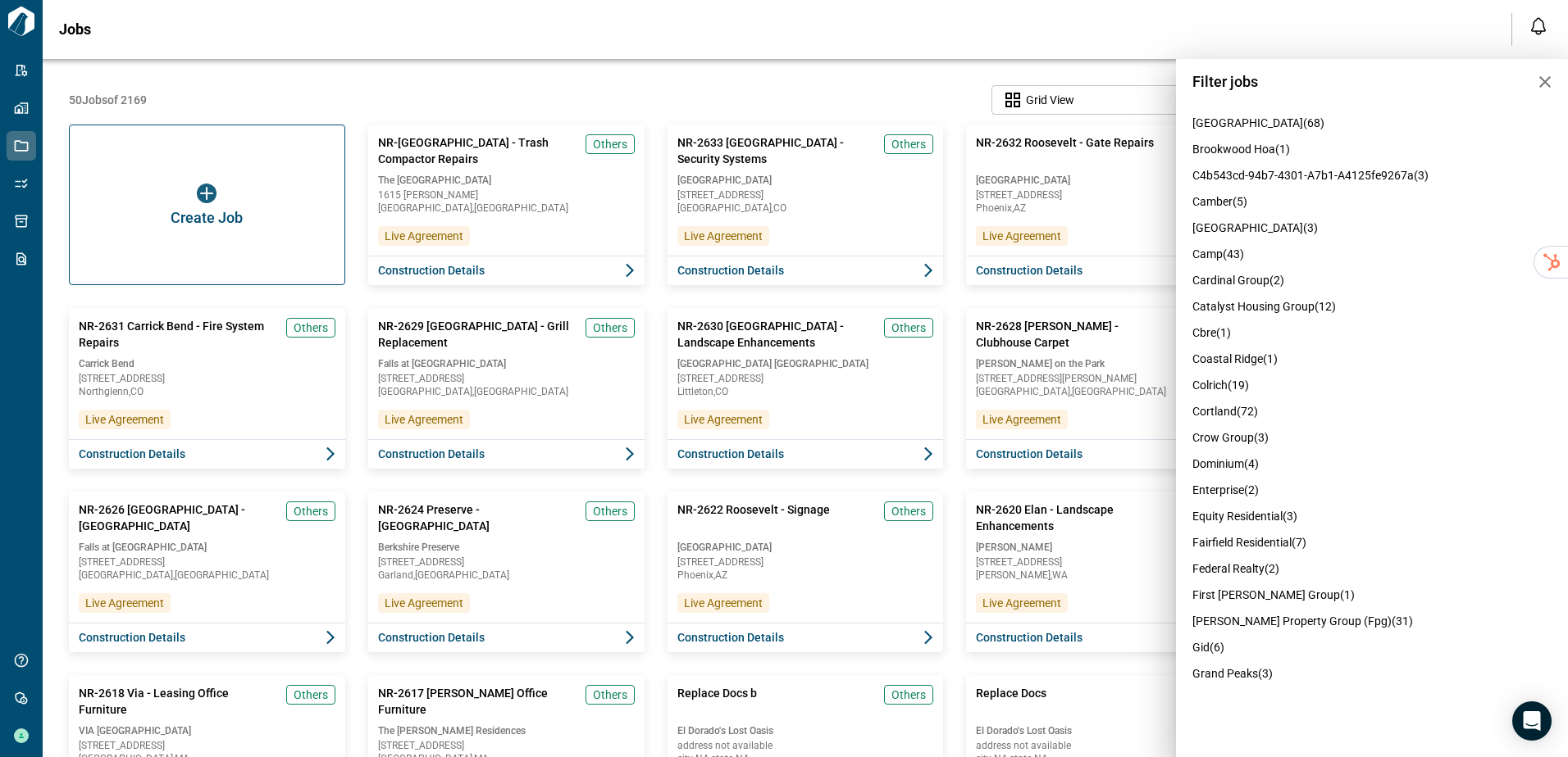
click at [1242, 418] on span "cortland (72)" at bounding box center [1224, 411] width 66 height 13
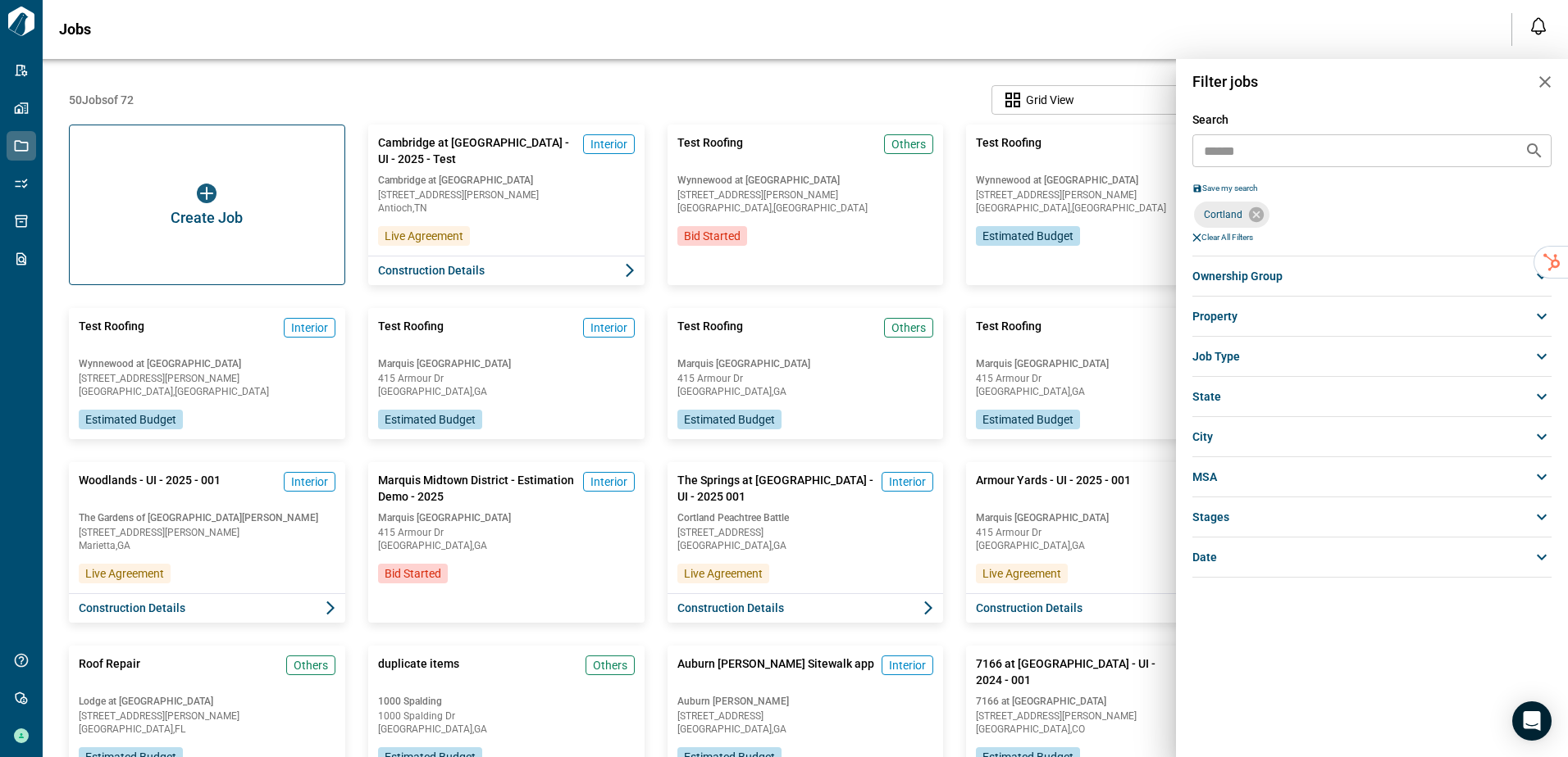
click at [849, 82] on div at bounding box center [784, 378] width 1568 height 757
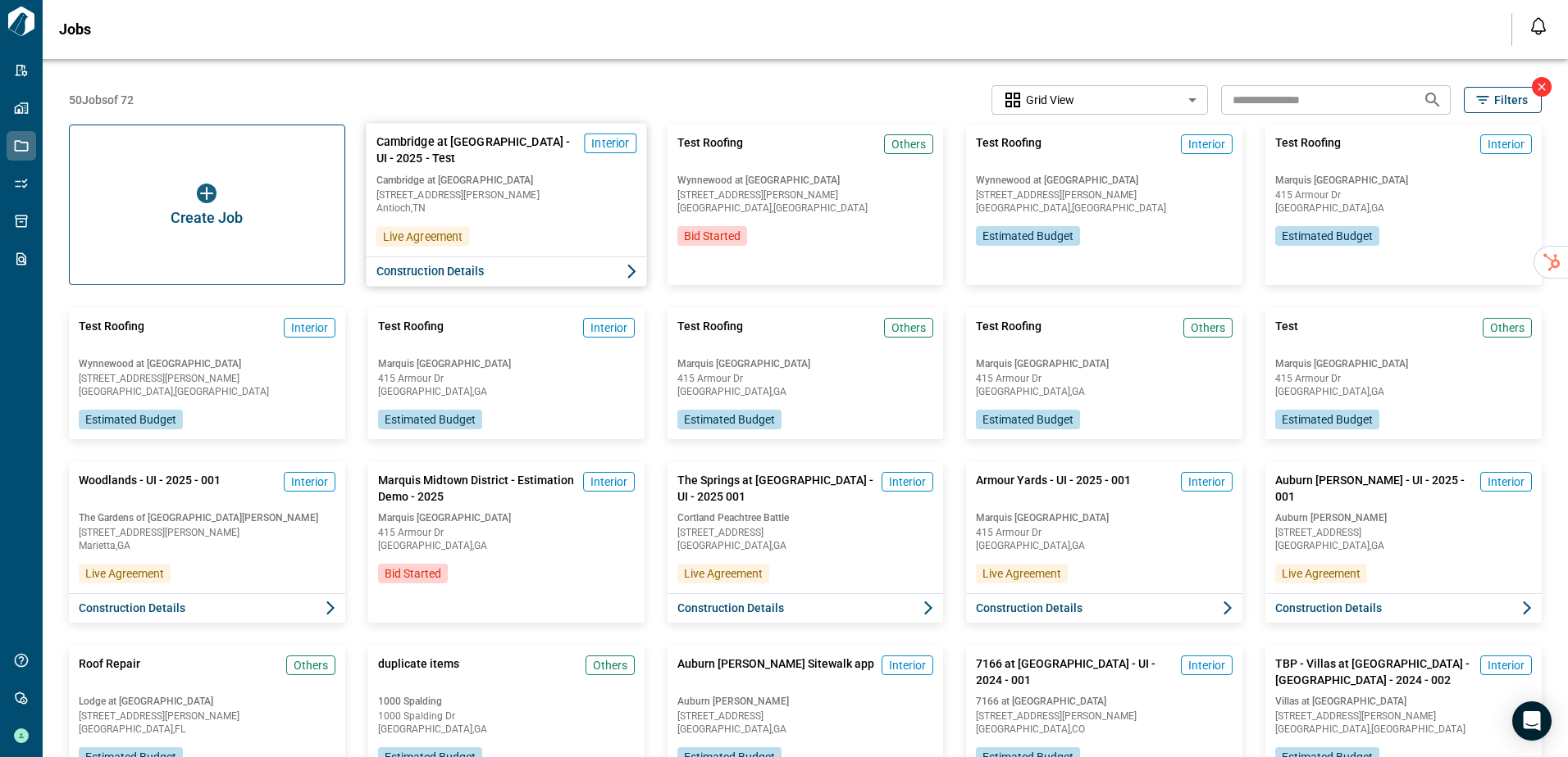
click at [458, 269] on span "Construction Details" at bounding box center [429, 272] width 108 height 16
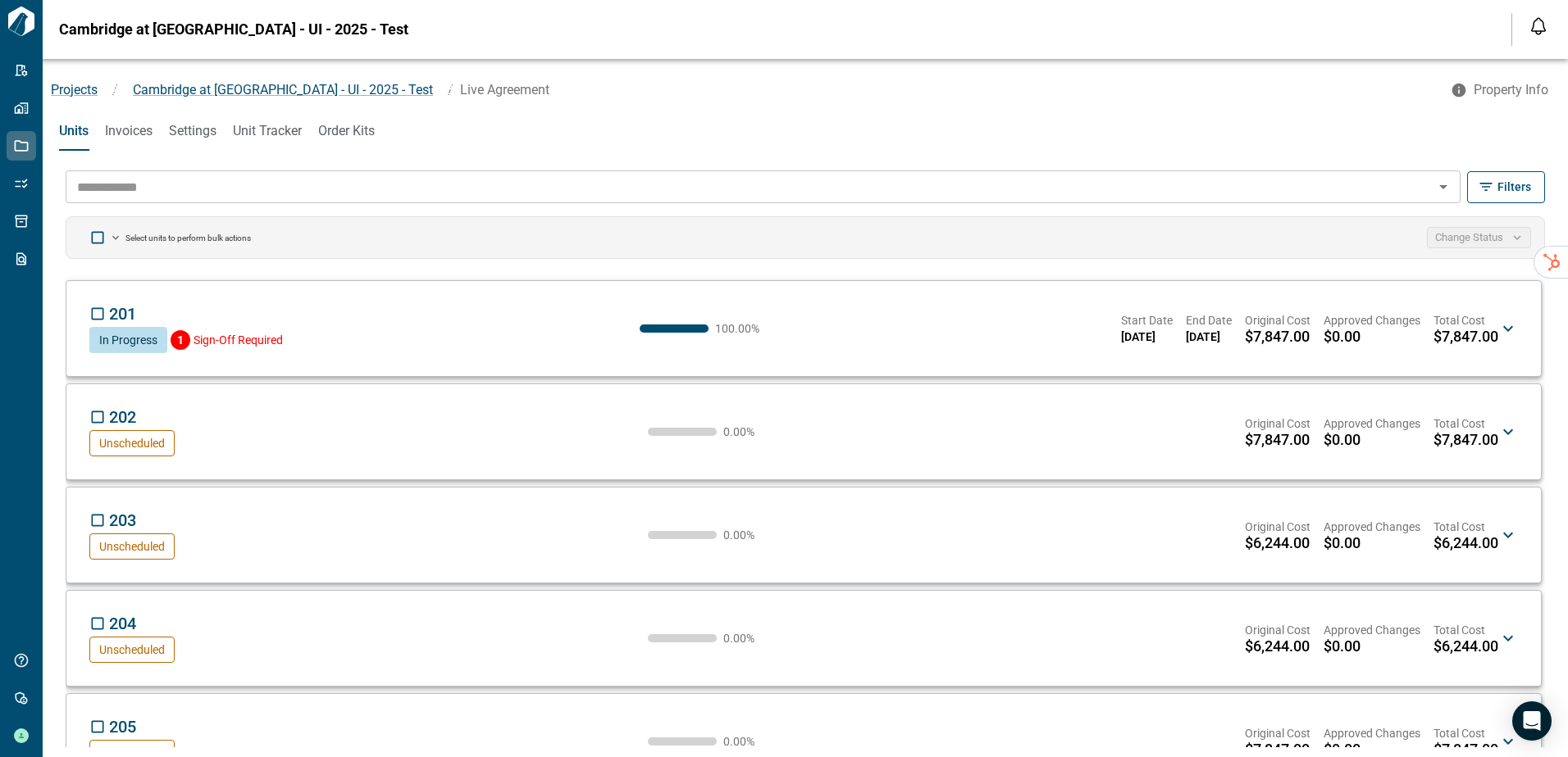
click at [257, 128] on span "Unit Tracker" at bounding box center [267, 131] width 69 height 16
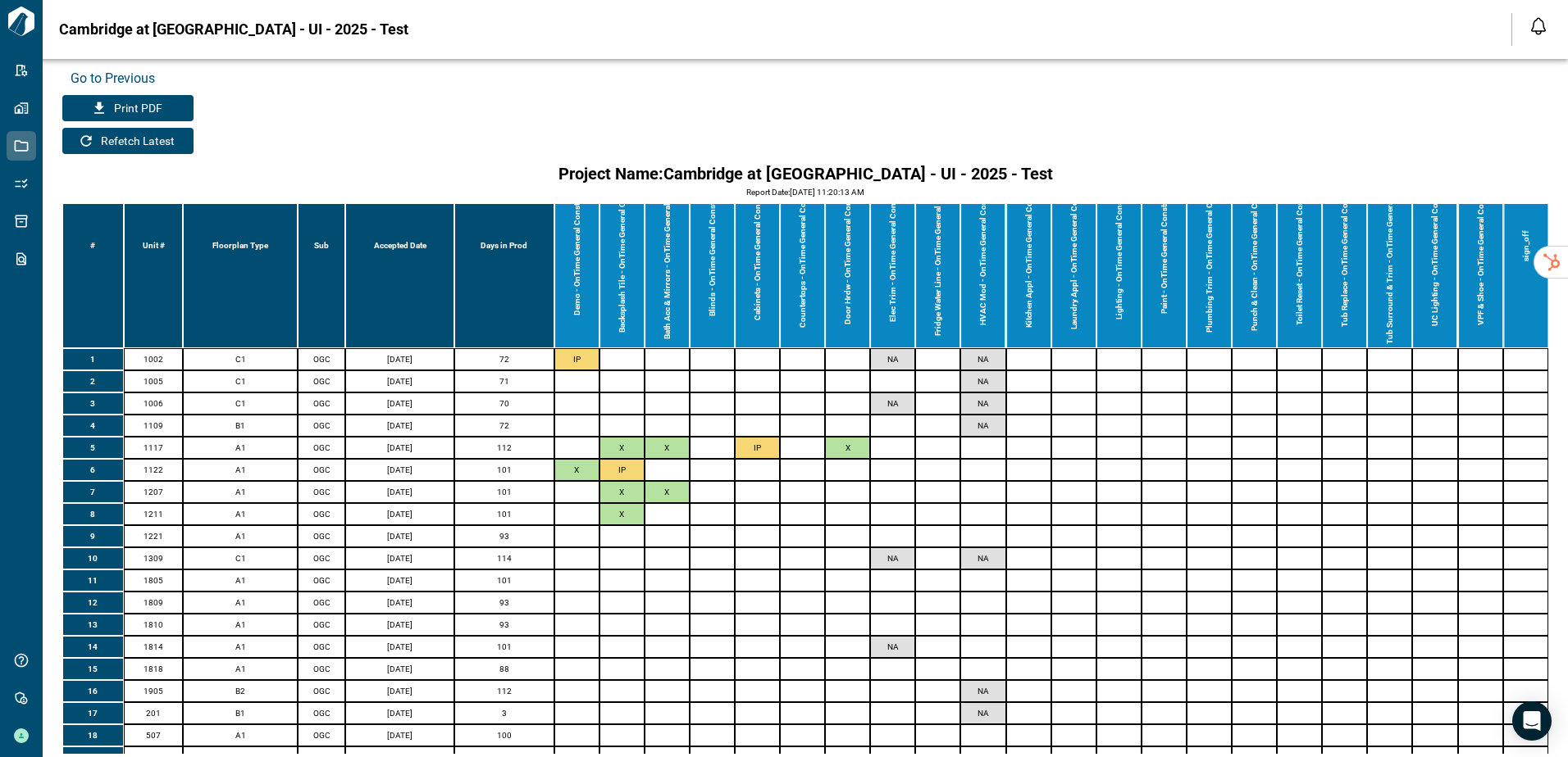
scroll to position [118, 0]
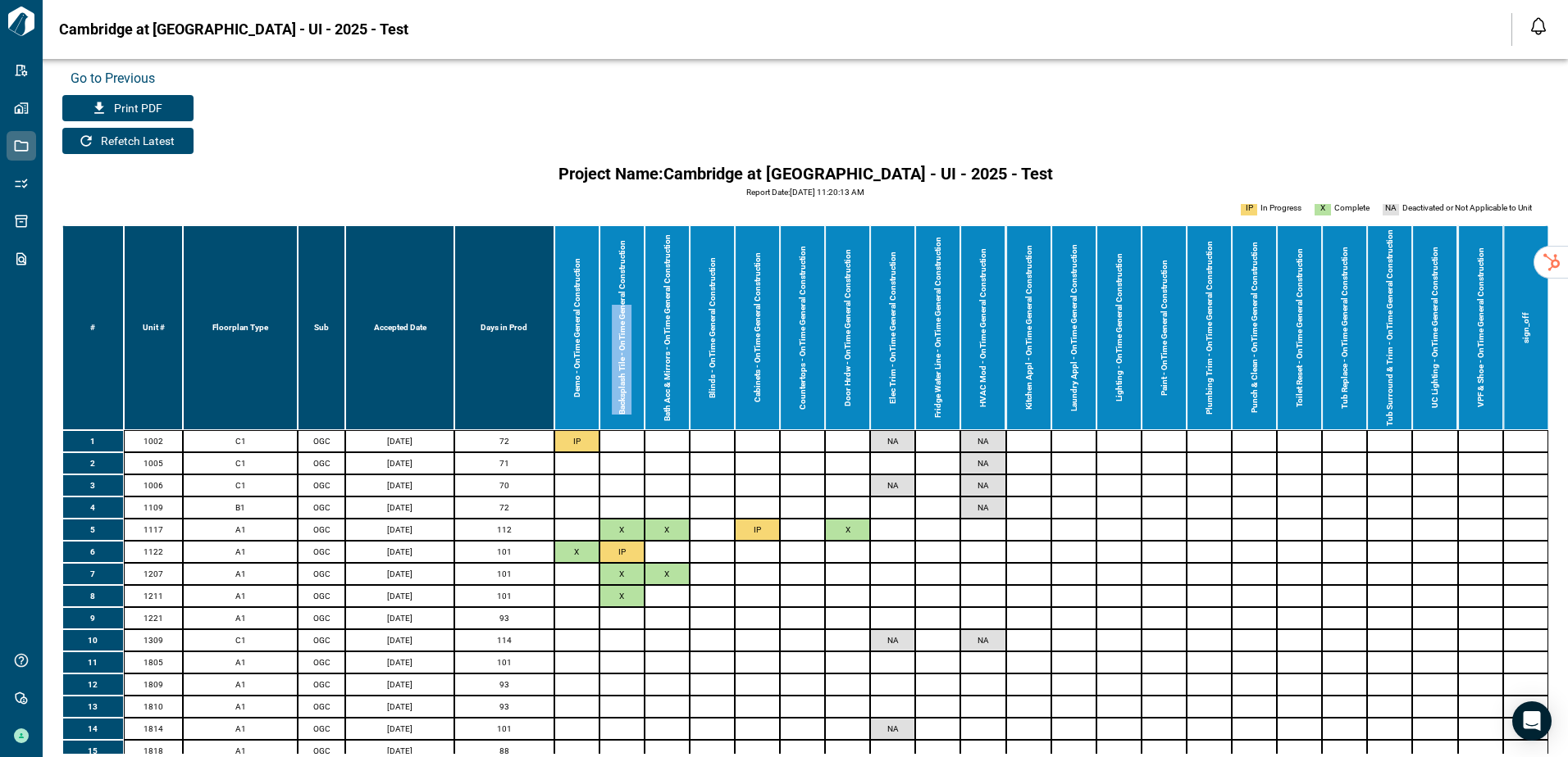
drag, startPoint x: 613, startPoint y: 402, endPoint x: 622, endPoint y: 290, distance: 112.4
click at [622, 290] on th "Backsplash Tile - OnTime General Construction" at bounding box center [622, 328] width 45 height 205
drag, startPoint x: 622, startPoint y: 290, endPoint x: 664, endPoint y: 405, distance: 122.4
click at [664, 405] on th "Bath Acc & Mirrors - OnTime General Construction" at bounding box center [667, 328] width 45 height 205
drag, startPoint x: 665, startPoint y: 405, endPoint x: 664, endPoint y: 343, distance: 62.0
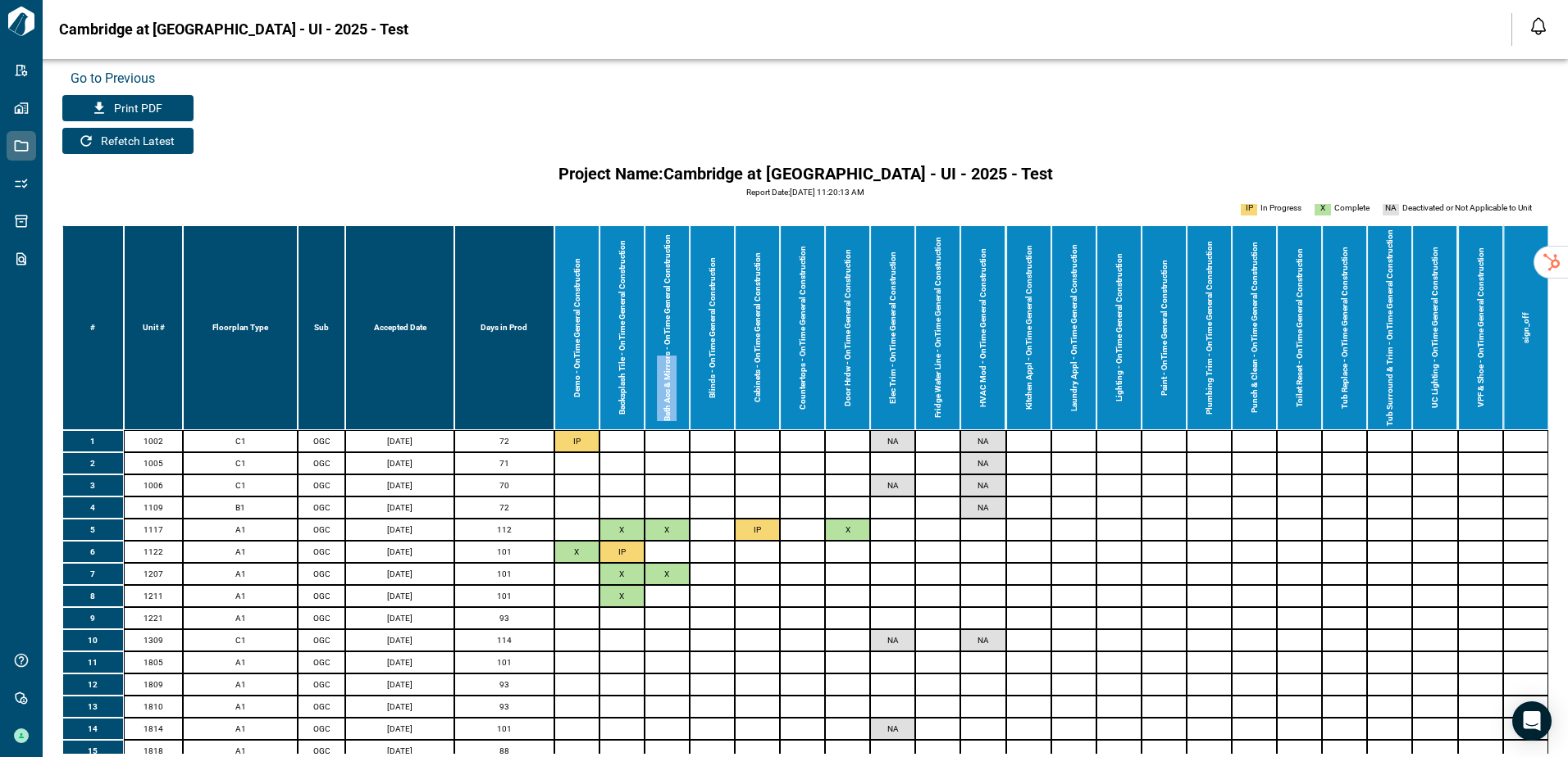
click at [664, 343] on th "Bath Acc & Mirrors - OnTime General Construction" at bounding box center [667, 328] width 45 height 205
drag, startPoint x: 664, startPoint y: 343, endPoint x: 713, endPoint y: 356, distance: 50.7
click at [713, 356] on th "Blinds - OnTime General Construction" at bounding box center [712, 328] width 45 height 205
drag, startPoint x: 713, startPoint y: 356, endPoint x: 759, endPoint y: 351, distance: 46.3
click at [759, 351] on th "Cabinets - OnTime General Construction" at bounding box center [757, 328] width 45 height 205
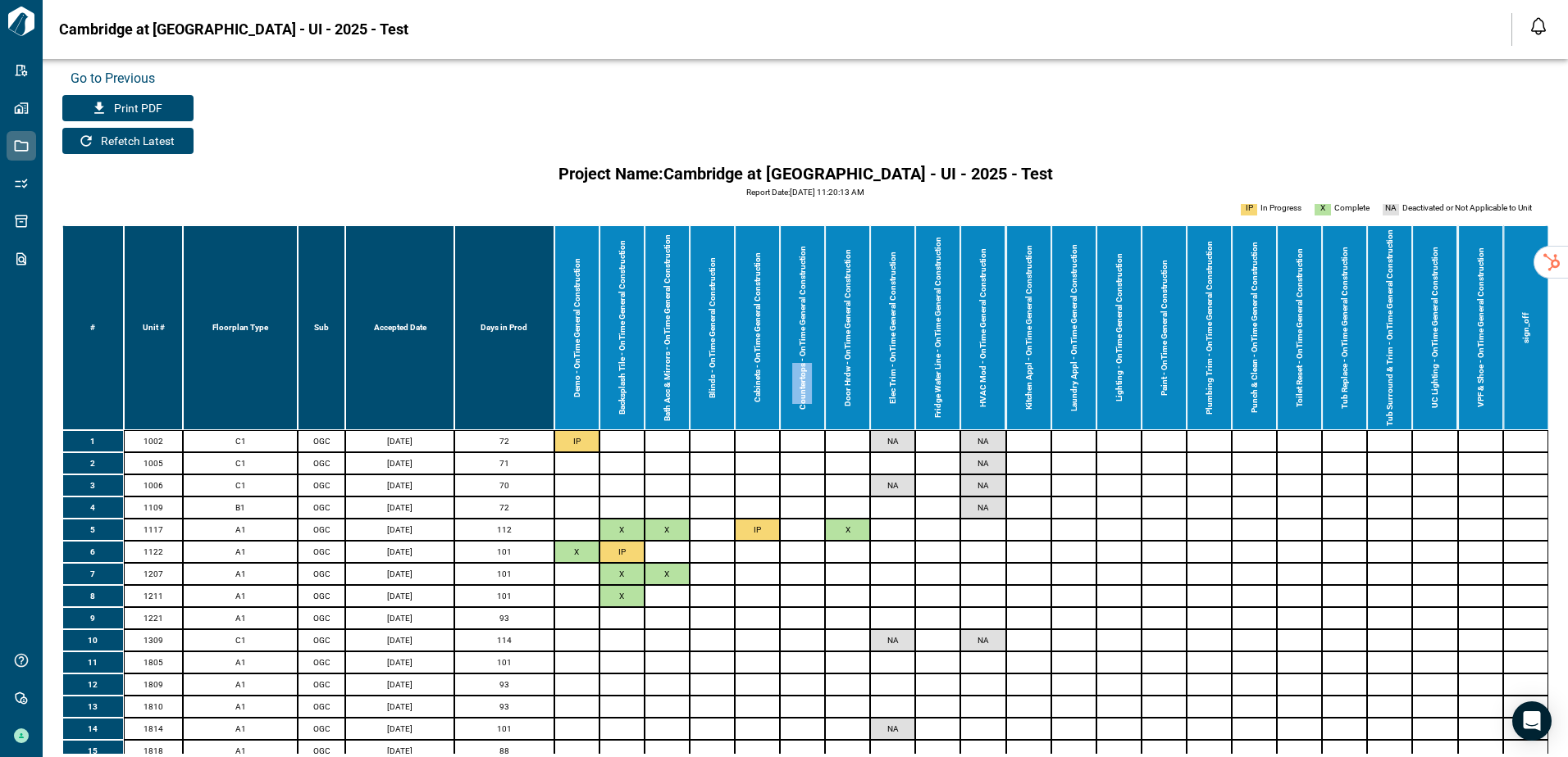
drag, startPoint x: 759, startPoint y: 351, endPoint x: 805, endPoint y: 352, distance: 46.0
click at [805, 352] on th "Countertops - OnTime General Construction" at bounding box center [802, 328] width 45 height 205
drag, startPoint x: 805, startPoint y: 352, endPoint x: 856, endPoint y: 357, distance: 51.2
click at [856, 357] on th "Door Hrdw - OnTime General Construction" at bounding box center [847, 328] width 45 height 205
drag, startPoint x: 856, startPoint y: 357, endPoint x: 901, endPoint y: 362, distance: 45.3
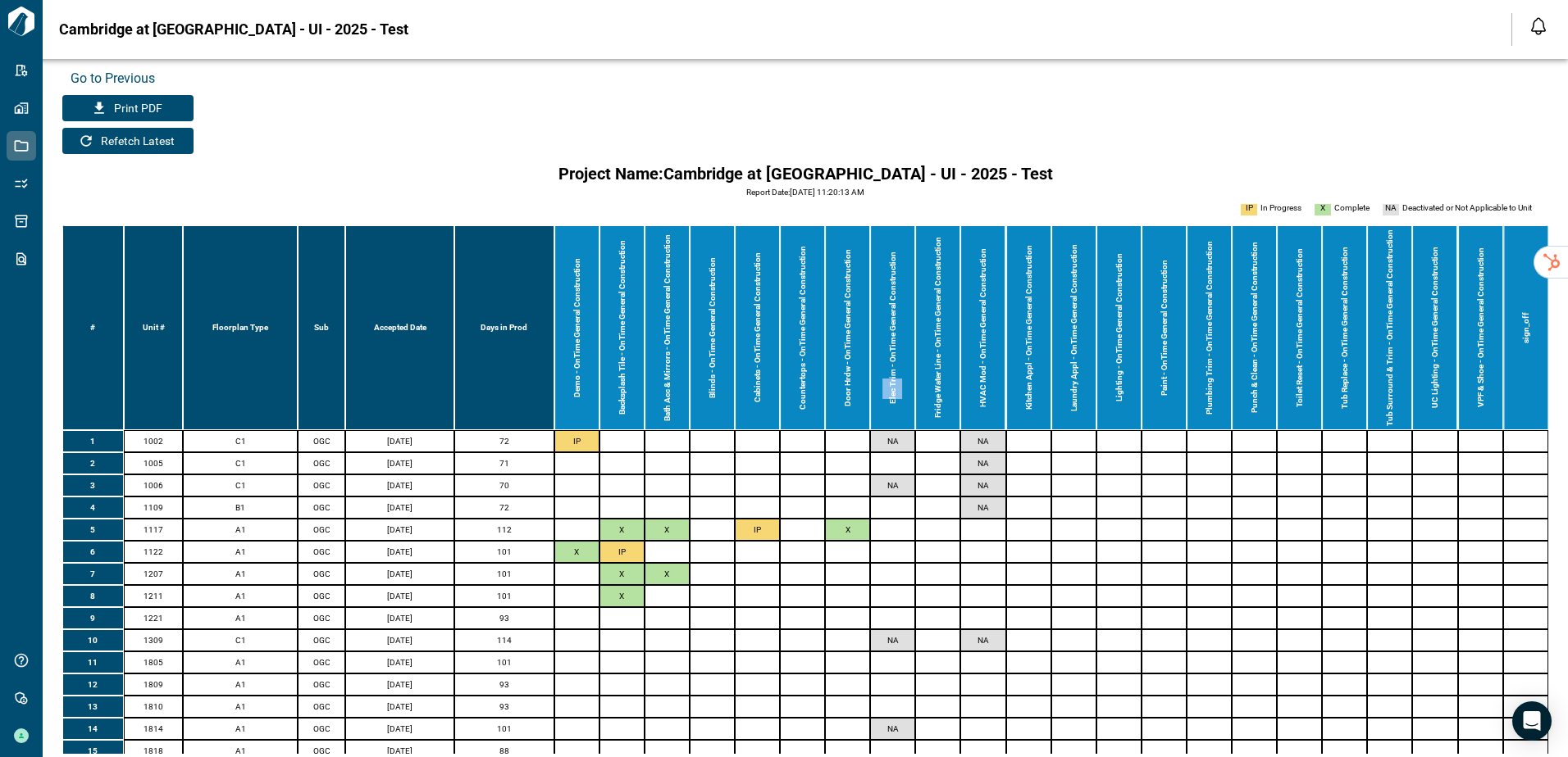
click at [901, 362] on th "Elec Trim - OnTime General Construction" at bounding box center [892, 328] width 45 height 205
drag, startPoint x: 901, startPoint y: 362, endPoint x: 949, endPoint y: 343, distance: 51.6
click at [949, 343] on th "Fridge Water Line - OnTime General Construction" at bounding box center [937, 328] width 45 height 205
drag, startPoint x: 949, startPoint y: 343, endPoint x: 944, endPoint y: 371, distance: 28.4
click at [944, 371] on th "Fridge Water Line - OnTime General Construction" at bounding box center [937, 328] width 45 height 205
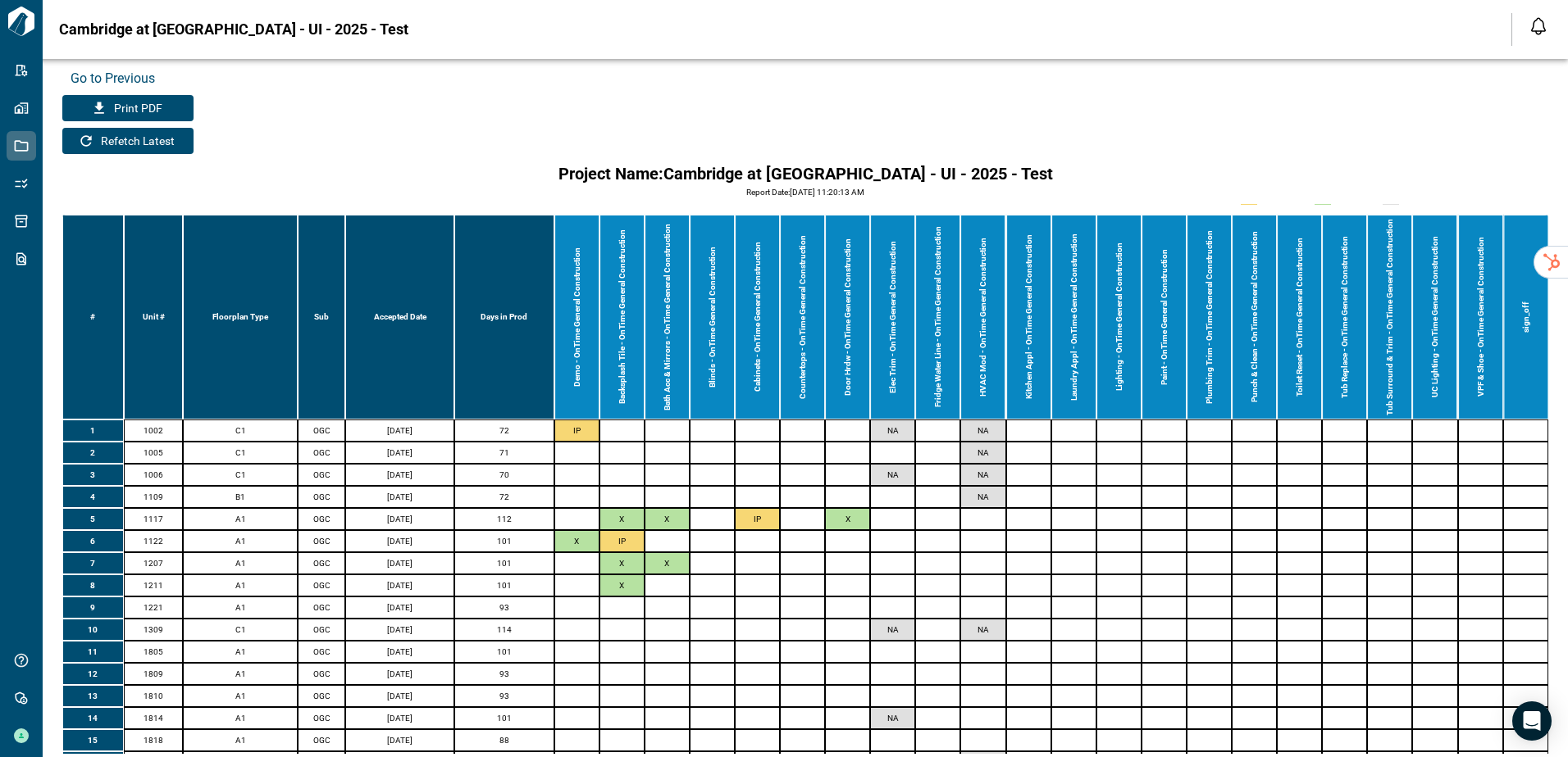
scroll to position [200, 0]
